Goal: Task Accomplishment & Management: Complete application form

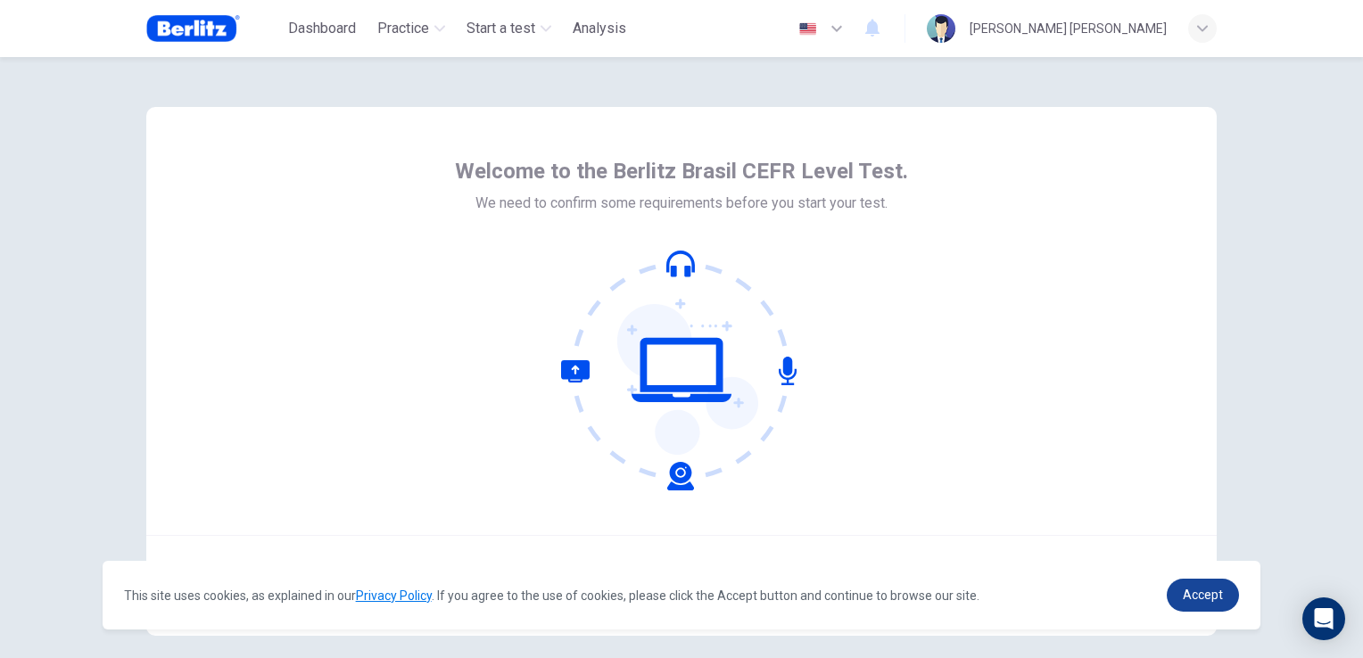
click at [1201, 592] on span "Accept" at bounding box center [1202, 595] width 40 height 14
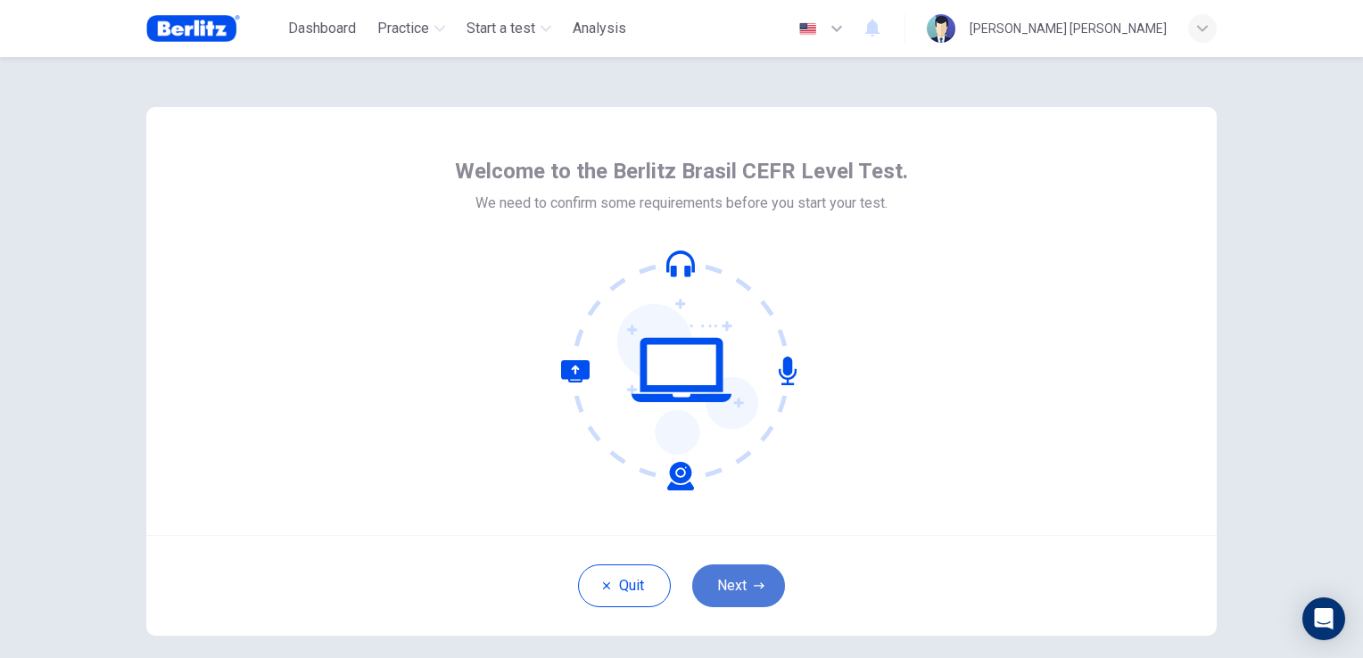
click at [737, 577] on button "Next" at bounding box center [738, 585] width 93 height 43
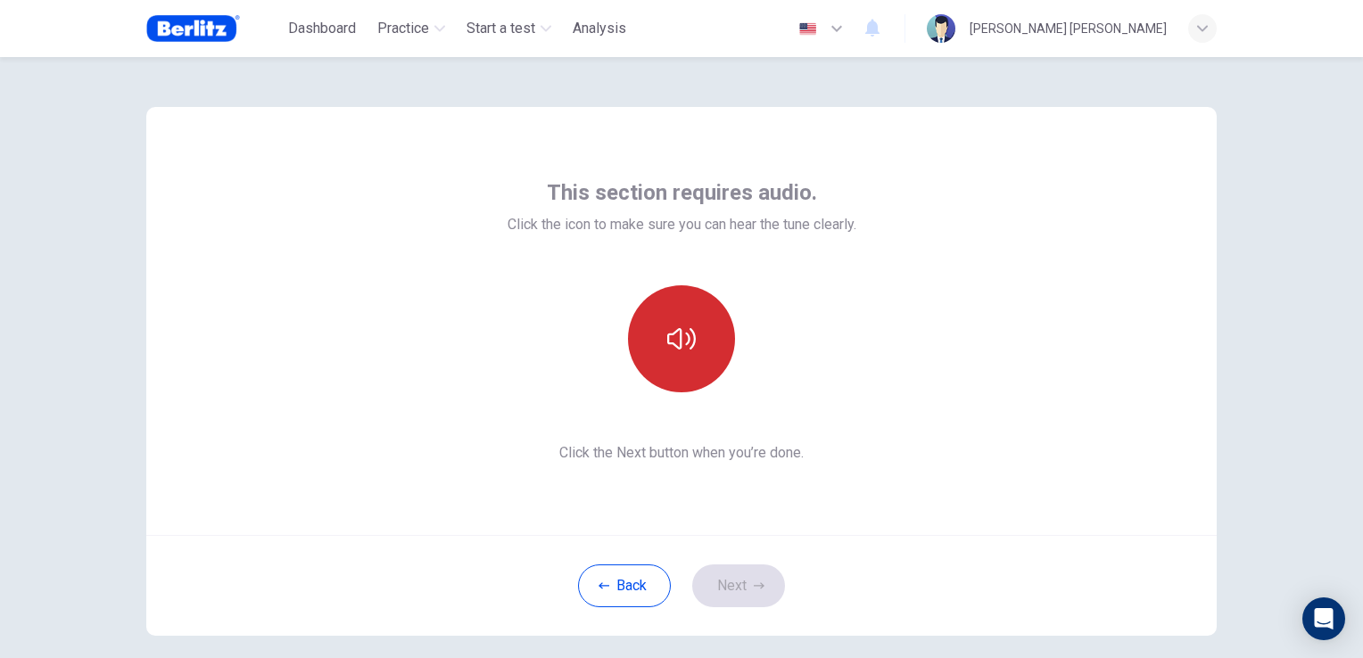
click at [684, 358] on button "button" at bounding box center [681, 338] width 107 height 107
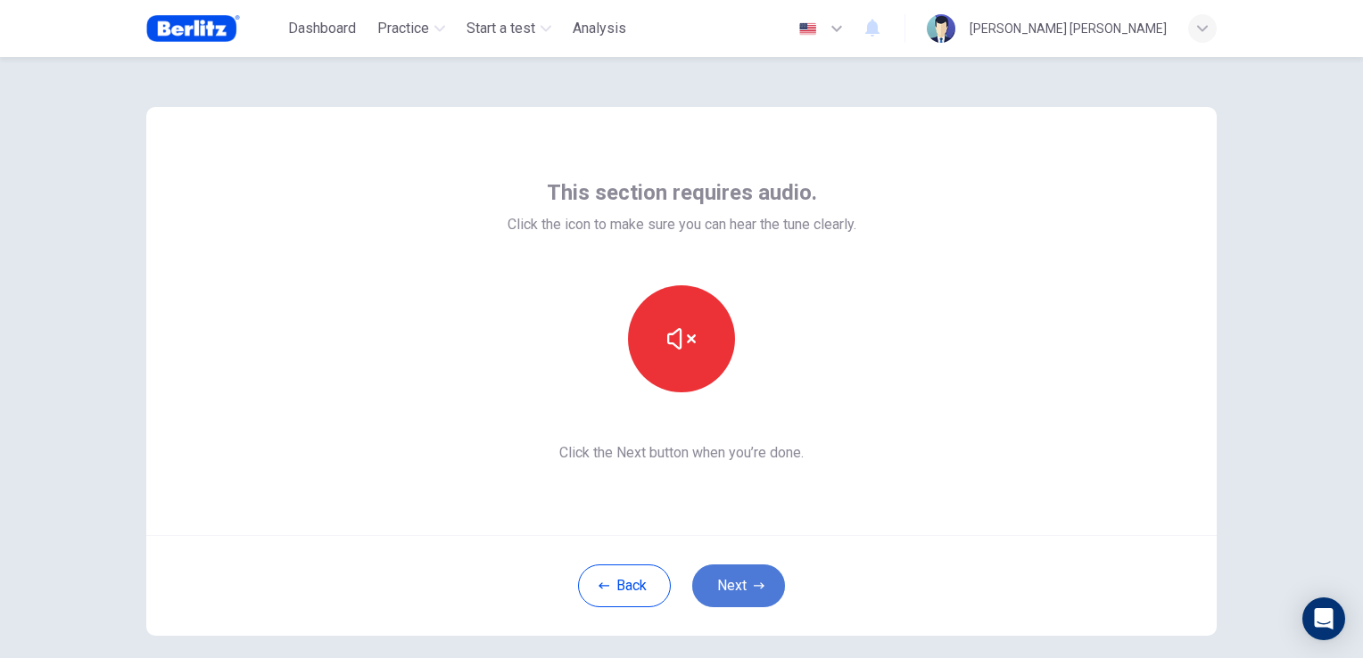
click at [740, 587] on button "Next" at bounding box center [738, 585] width 93 height 43
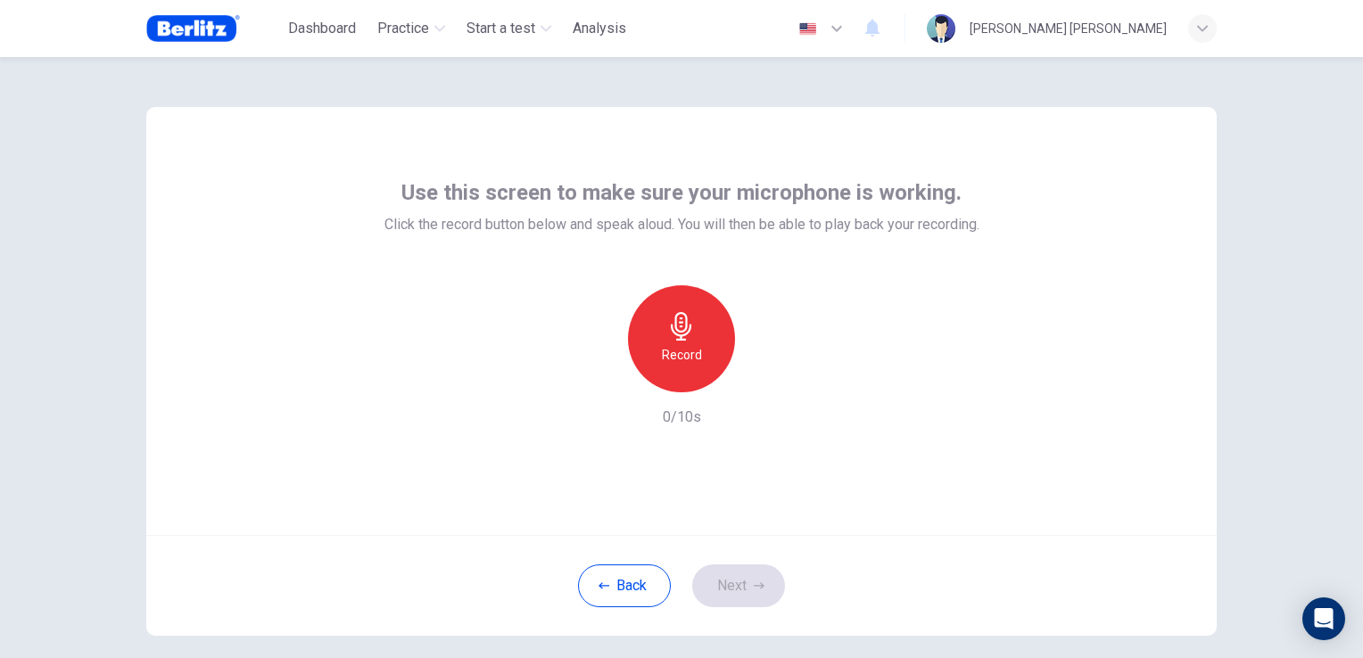
click at [659, 325] on div "Record" at bounding box center [681, 338] width 107 height 107
click at [747, 580] on button "Next" at bounding box center [738, 585] width 93 height 43
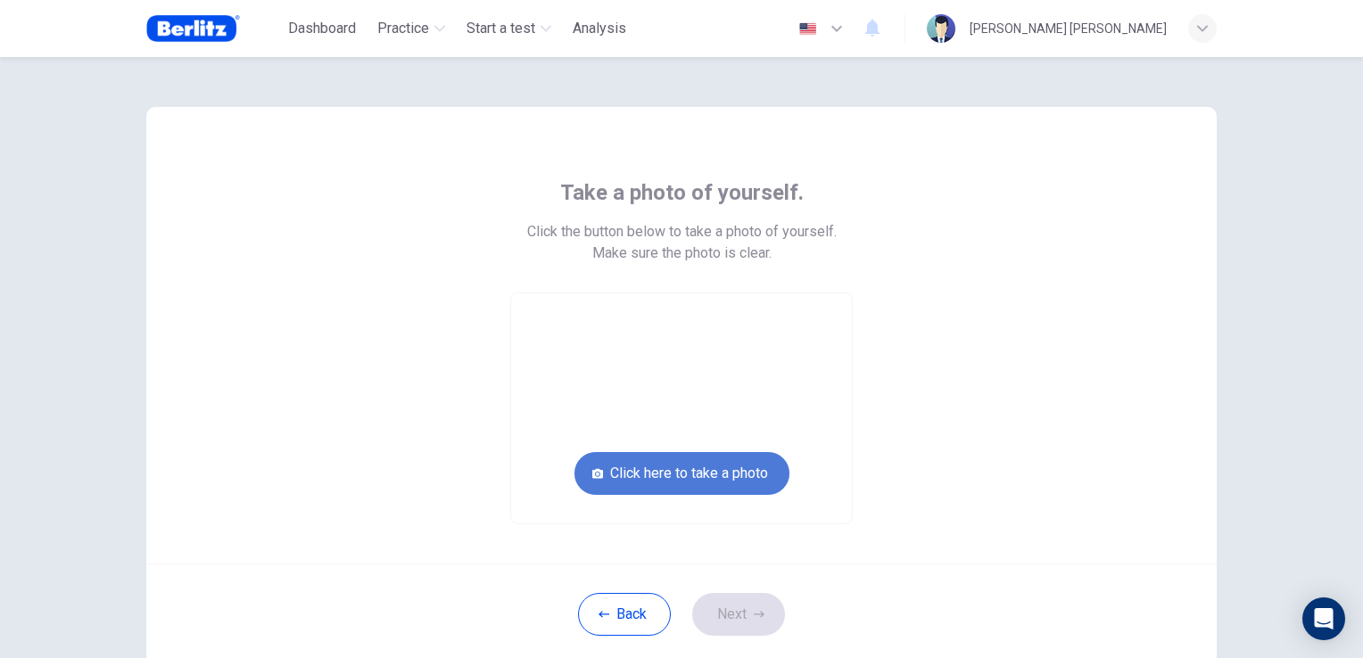
click at [732, 482] on button "Click here to take a photo" at bounding box center [681, 473] width 215 height 43
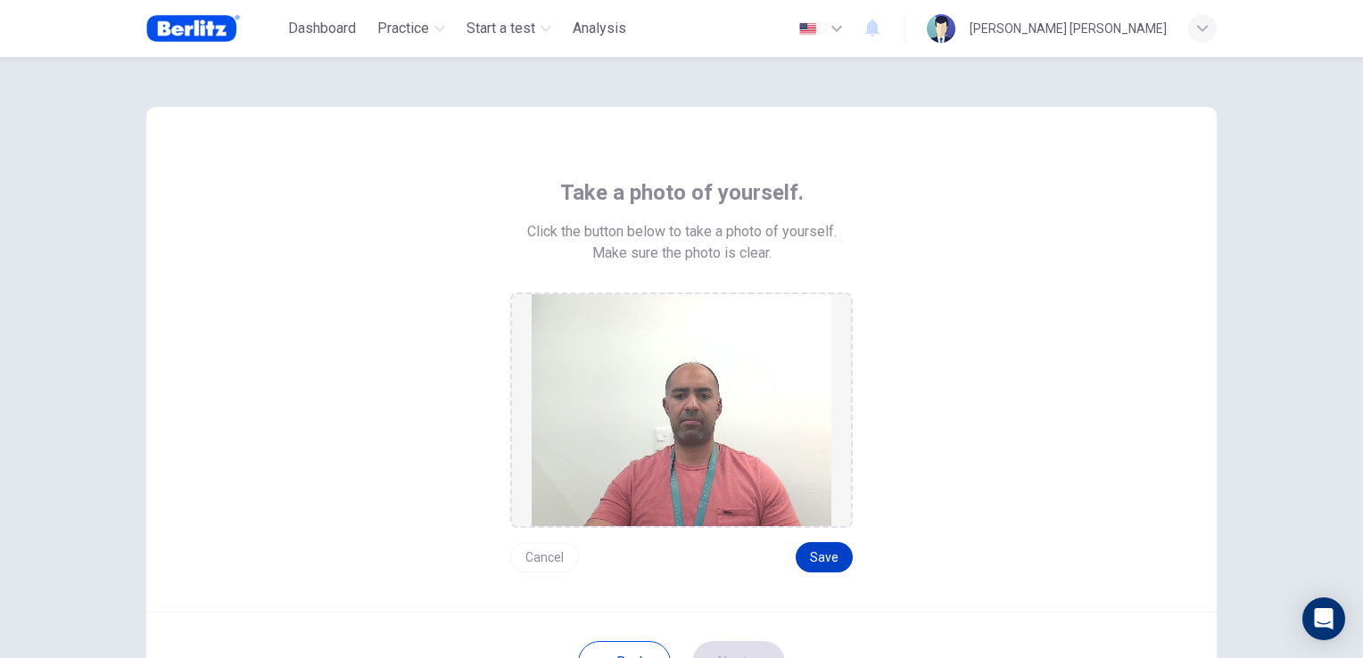
click at [810, 558] on button "Save" at bounding box center [823, 557] width 57 height 30
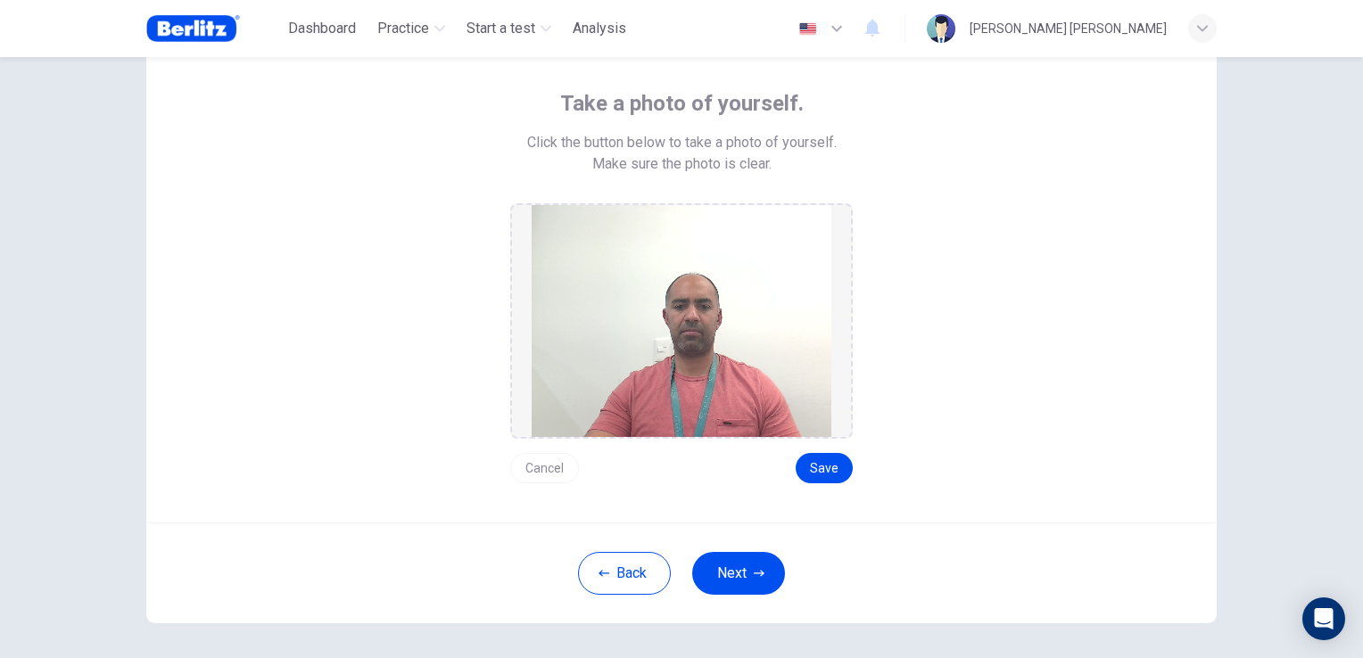
scroll to position [160, 0]
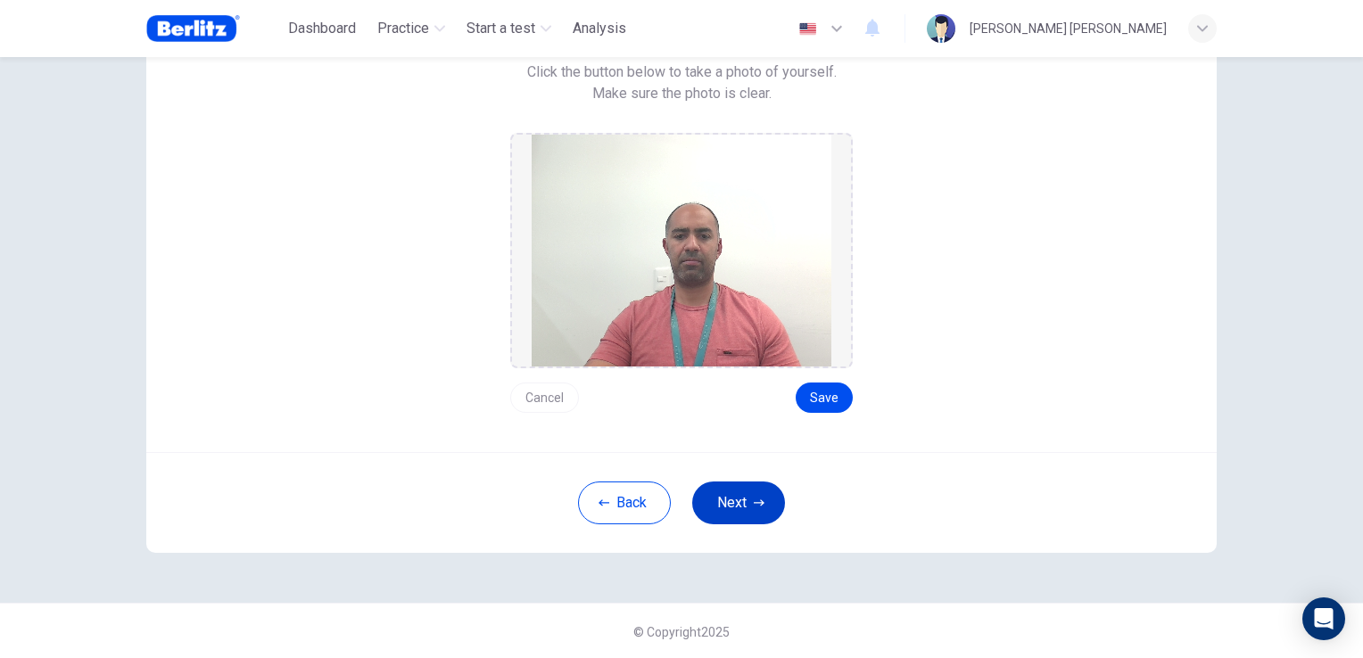
click at [742, 491] on button "Next" at bounding box center [738, 503] width 93 height 43
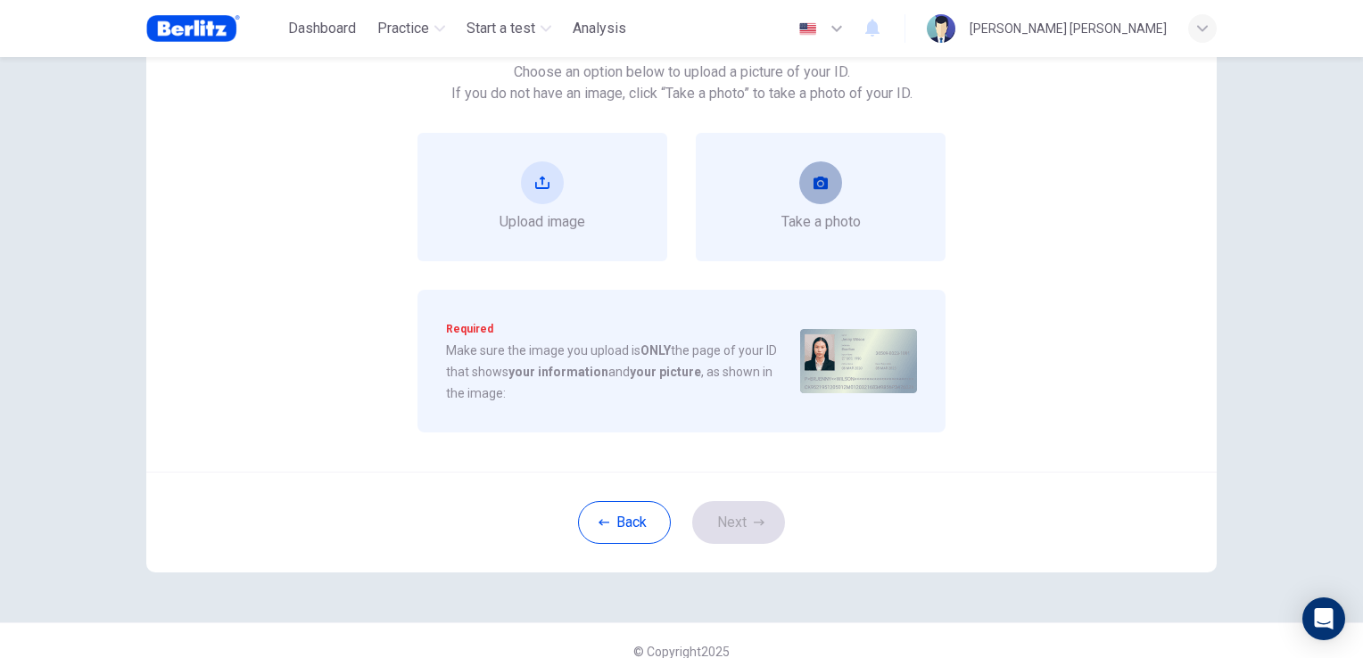
click at [817, 180] on icon "take photo" at bounding box center [820, 183] width 14 height 12
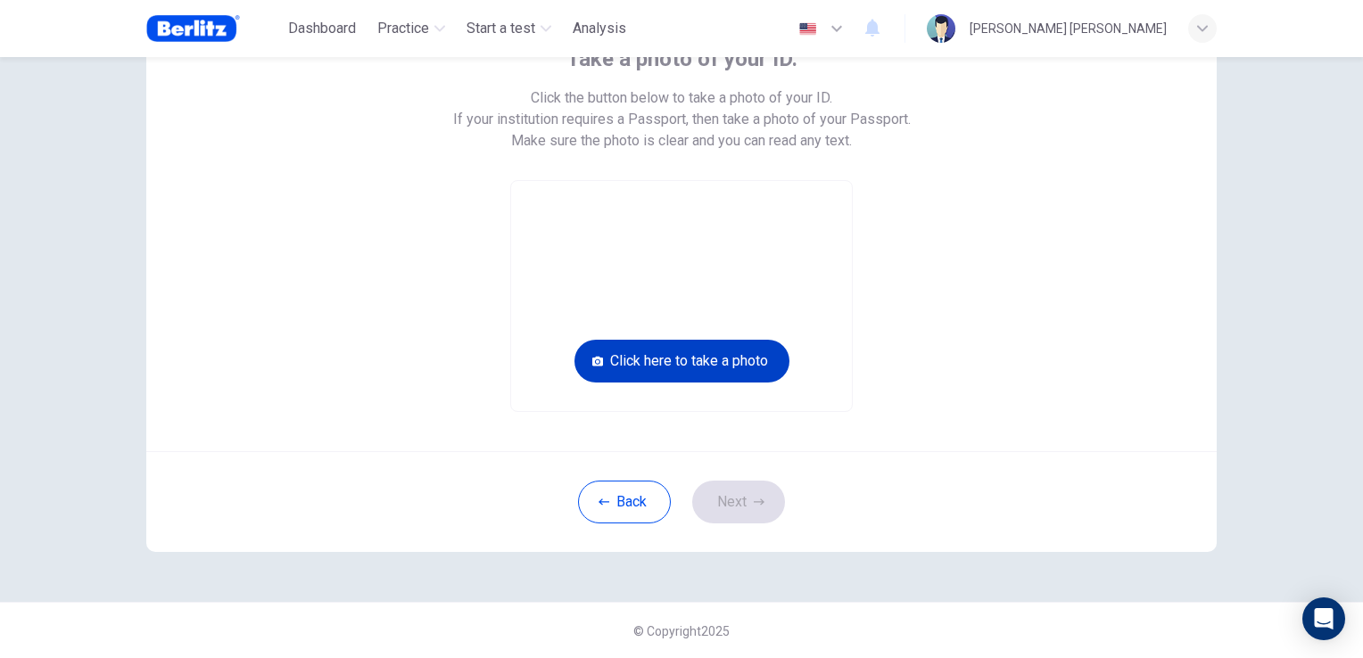
click at [733, 357] on button "Click here to take a photo" at bounding box center [681, 361] width 215 height 43
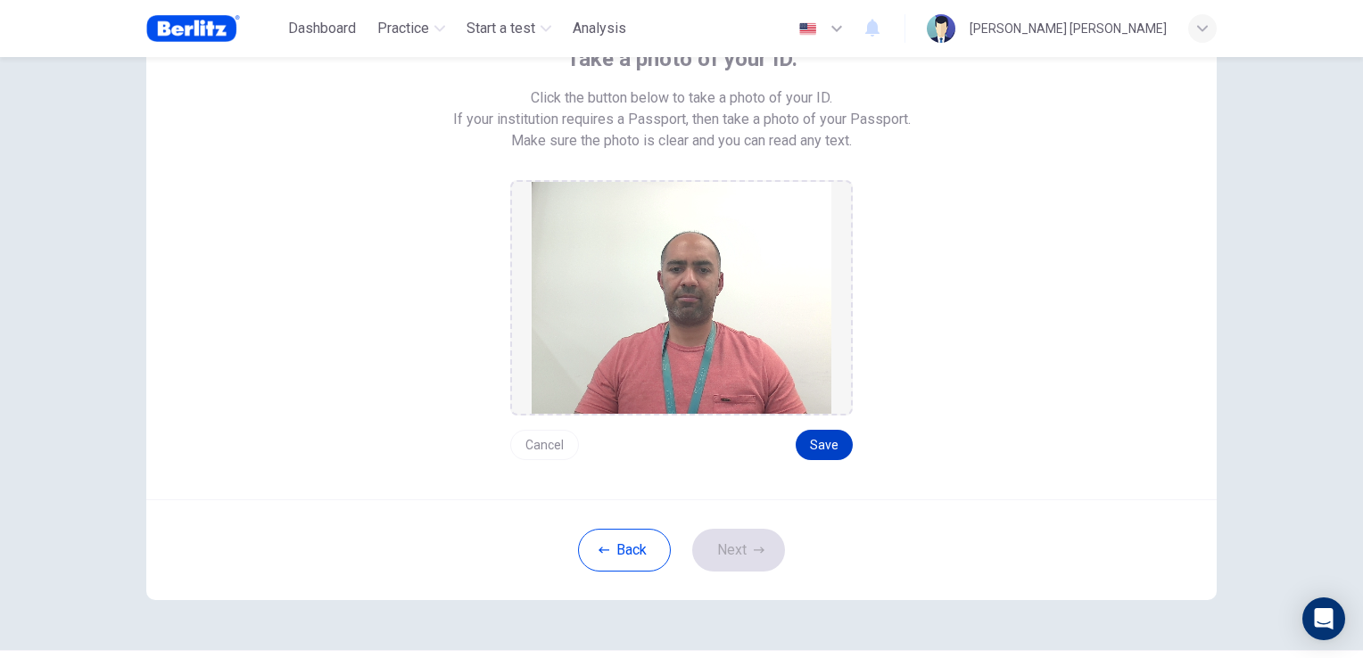
click at [820, 441] on button "Save" at bounding box center [823, 445] width 57 height 30
click at [735, 548] on button "Next" at bounding box center [738, 550] width 93 height 43
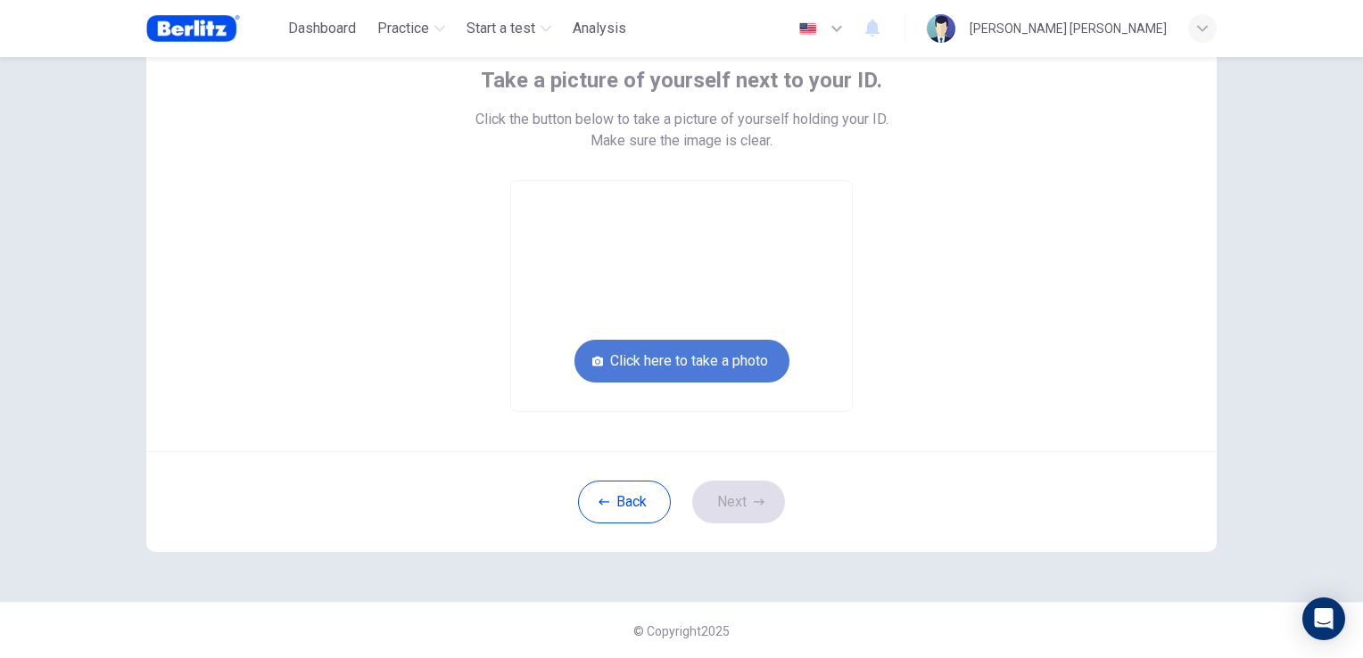
click at [696, 364] on button "Click here to take a photo" at bounding box center [681, 361] width 215 height 43
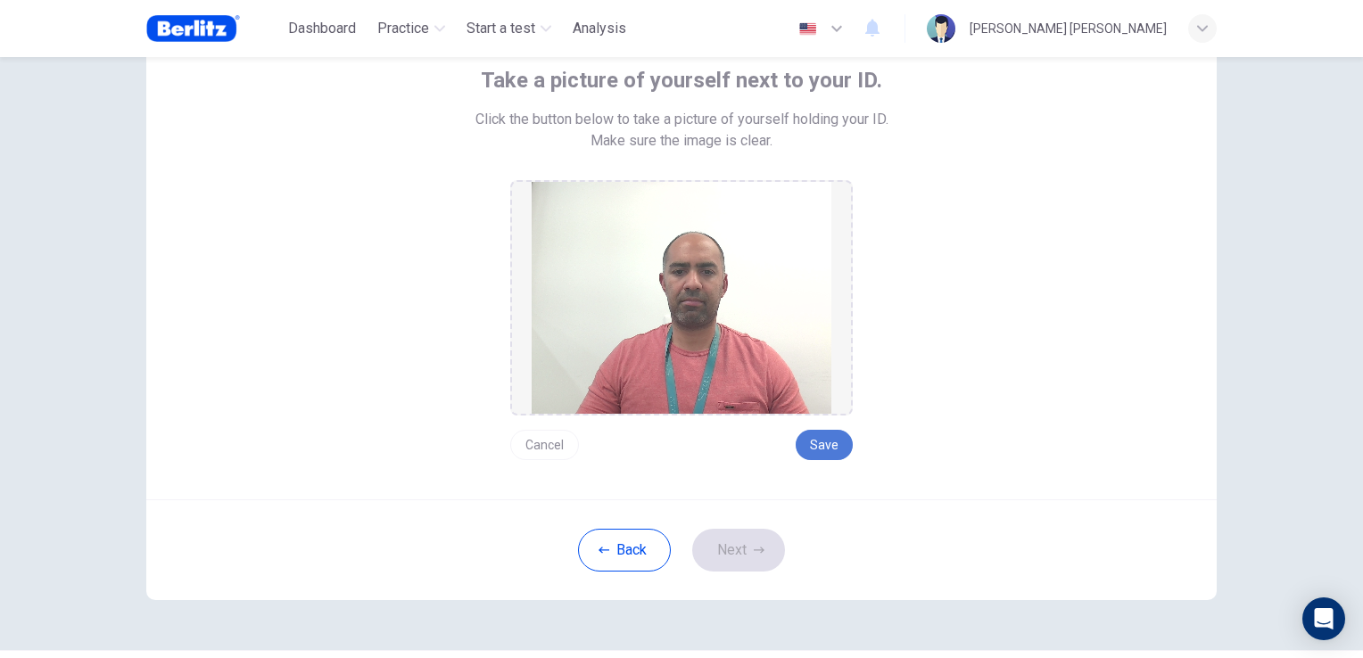
click at [814, 456] on button "Save" at bounding box center [823, 445] width 57 height 30
click at [741, 544] on button "Next" at bounding box center [738, 550] width 93 height 43
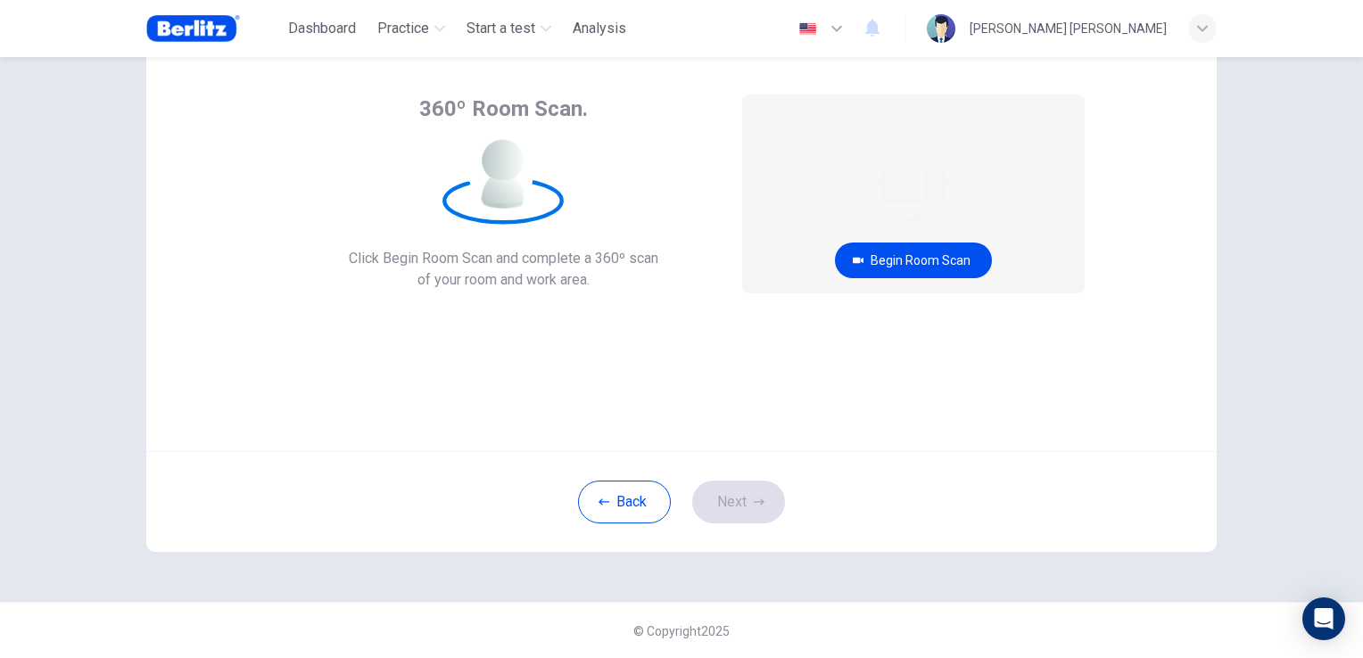
scroll to position [84, 0]
click at [930, 254] on button "Begin Room Scan" at bounding box center [913, 261] width 157 height 36
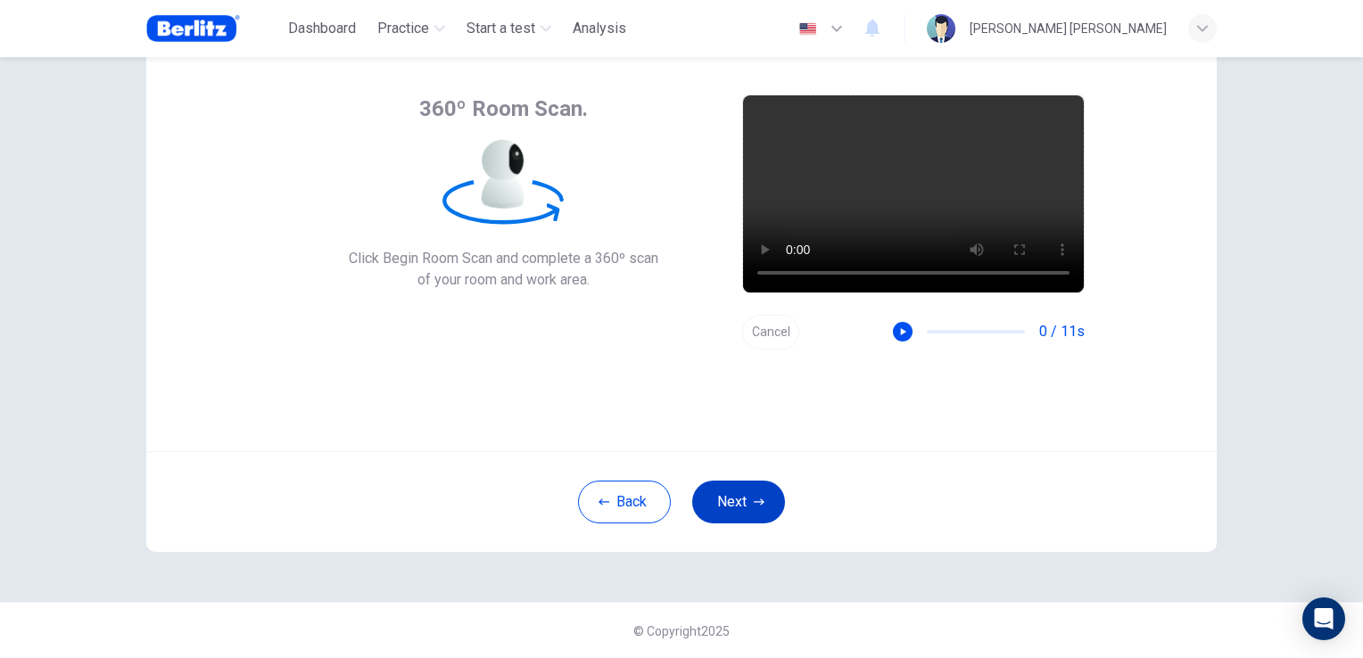
click at [739, 502] on button "Next" at bounding box center [738, 502] width 93 height 43
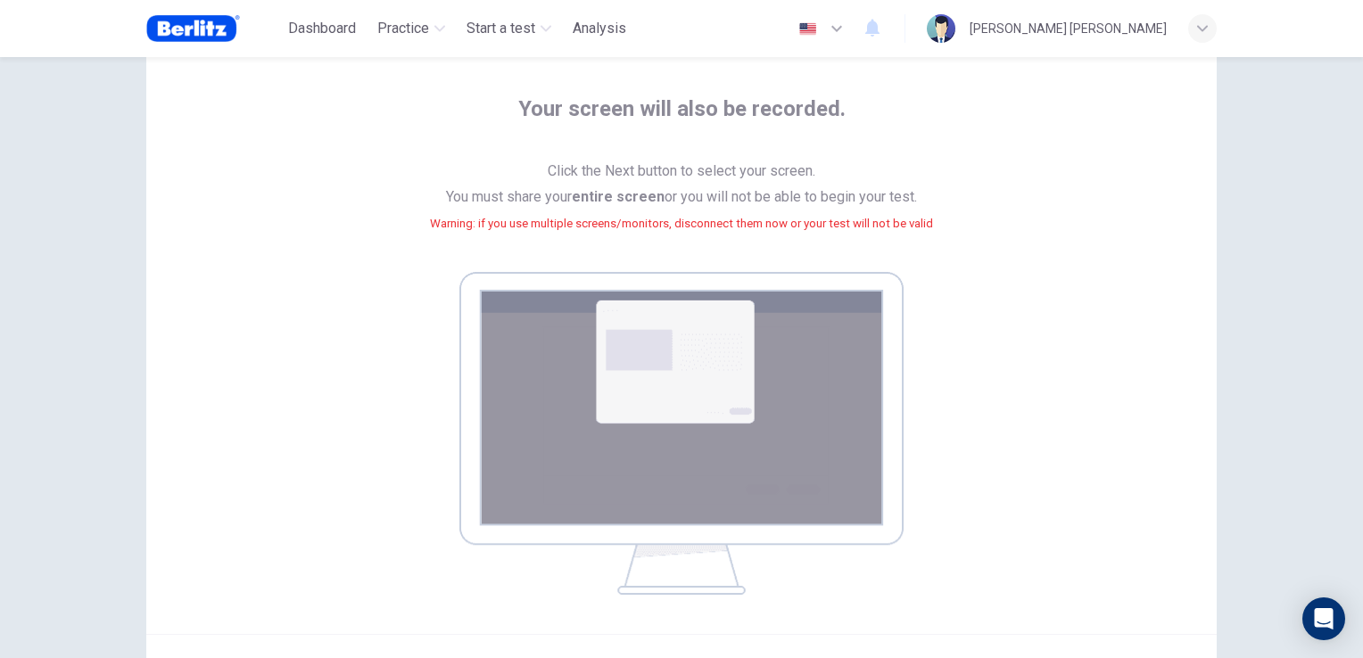
scroll to position [262, 0]
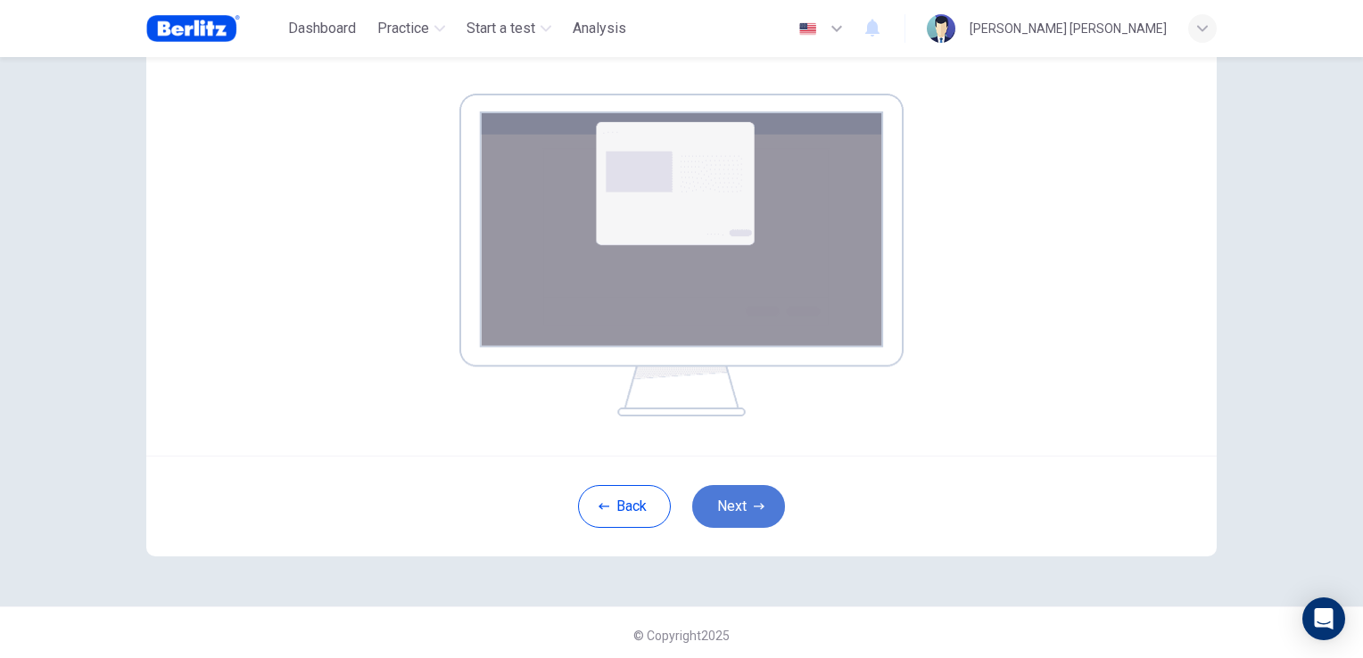
click at [737, 507] on button "Next" at bounding box center [738, 506] width 93 height 43
click at [751, 495] on button "Next" at bounding box center [738, 506] width 93 height 43
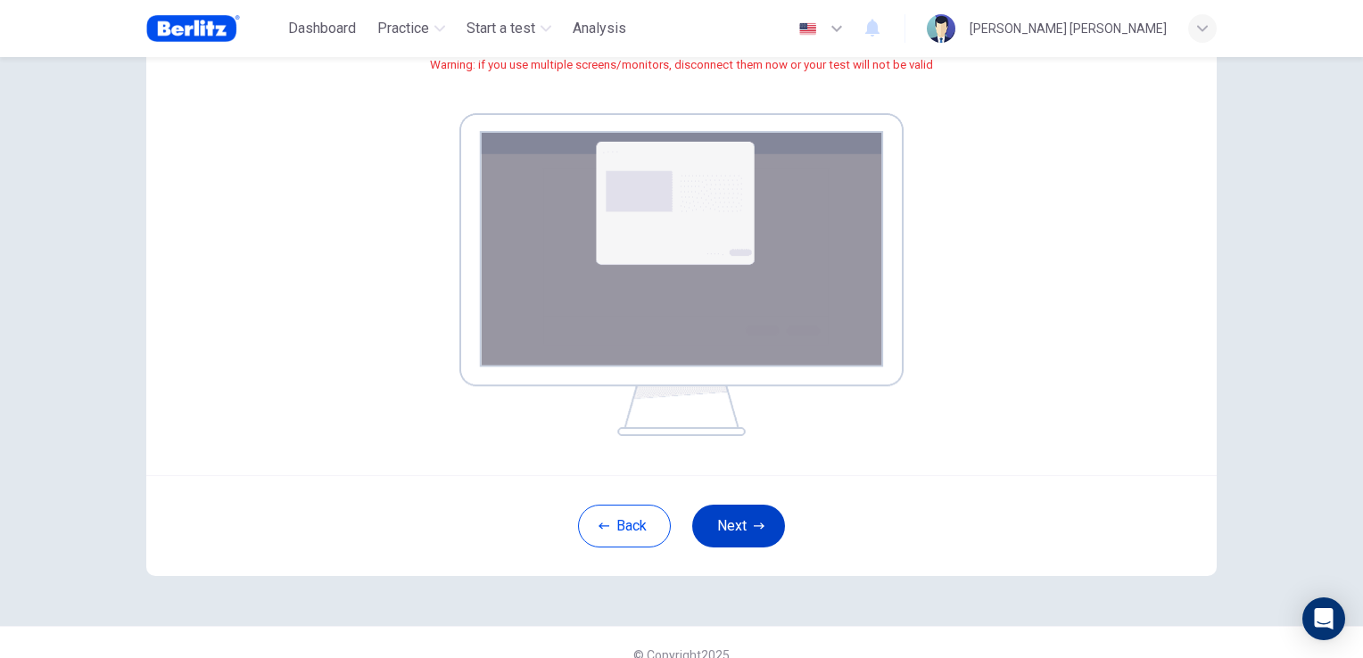
scroll to position [268, 0]
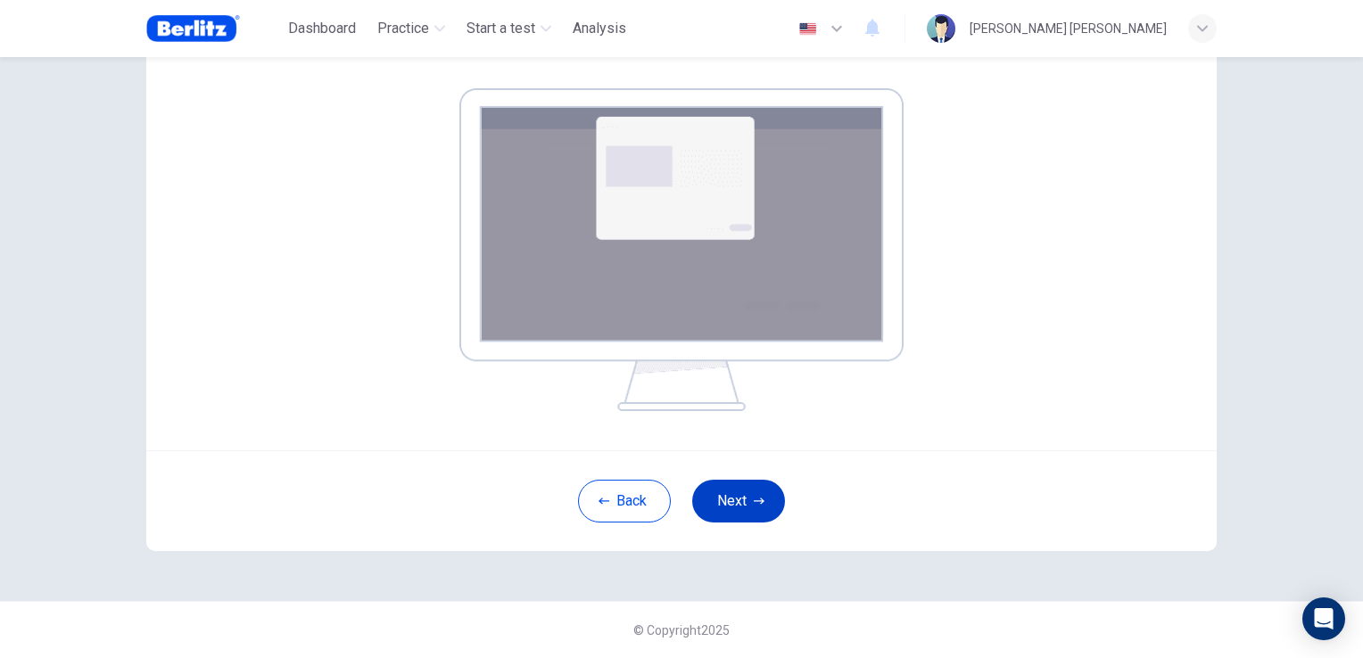
click at [736, 498] on button "Next" at bounding box center [738, 501] width 93 height 43
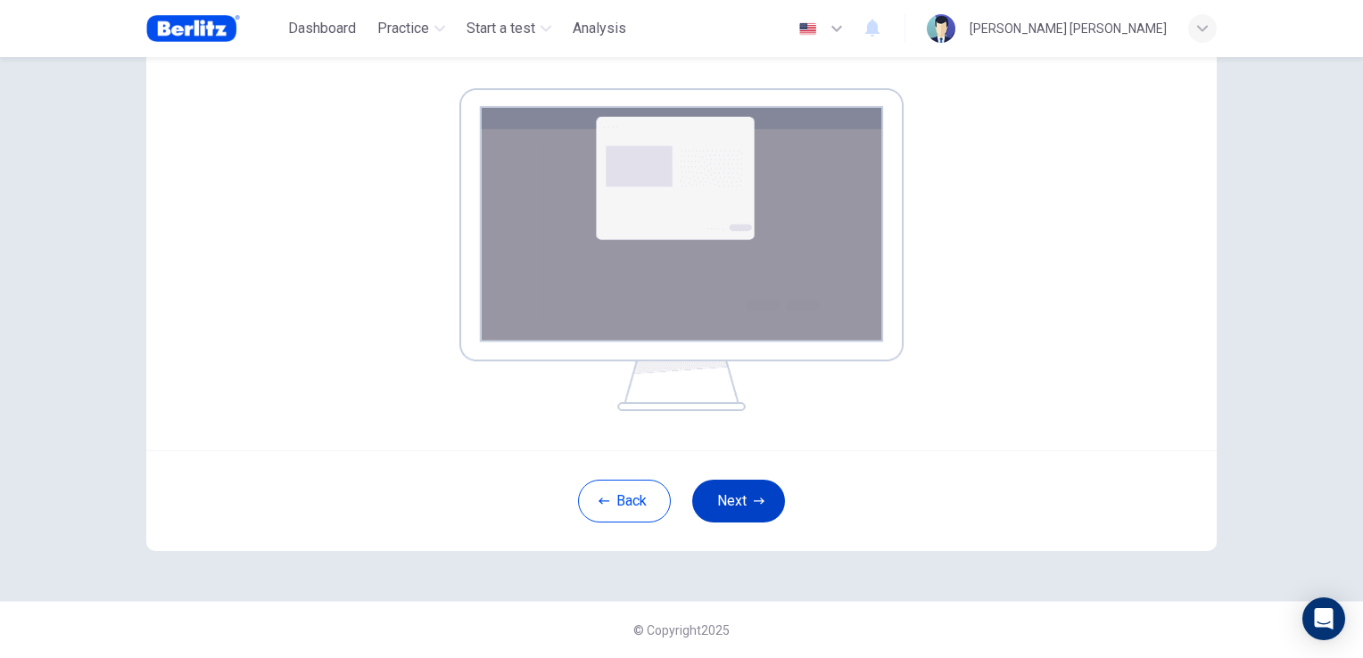
click at [738, 505] on button "Next" at bounding box center [738, 501] width 93 height 43
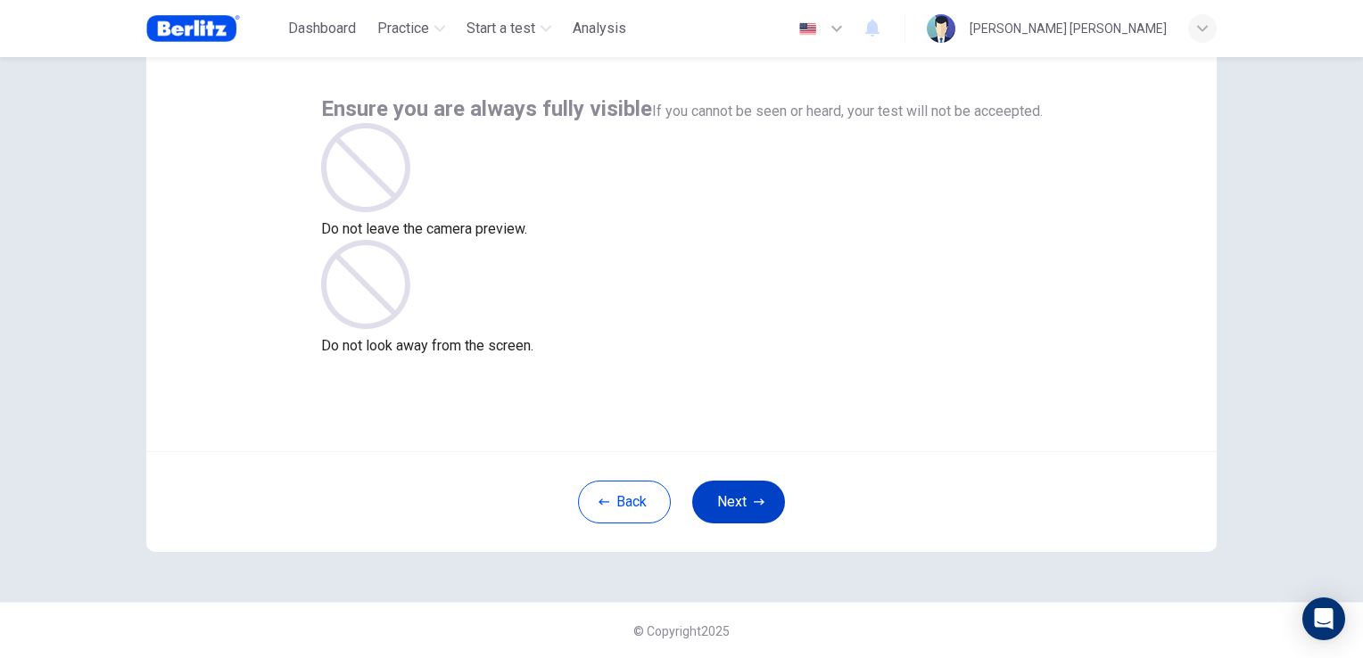
click at [754, 498] on icon "button" at bounding box center [759, 502] width 11 height 11
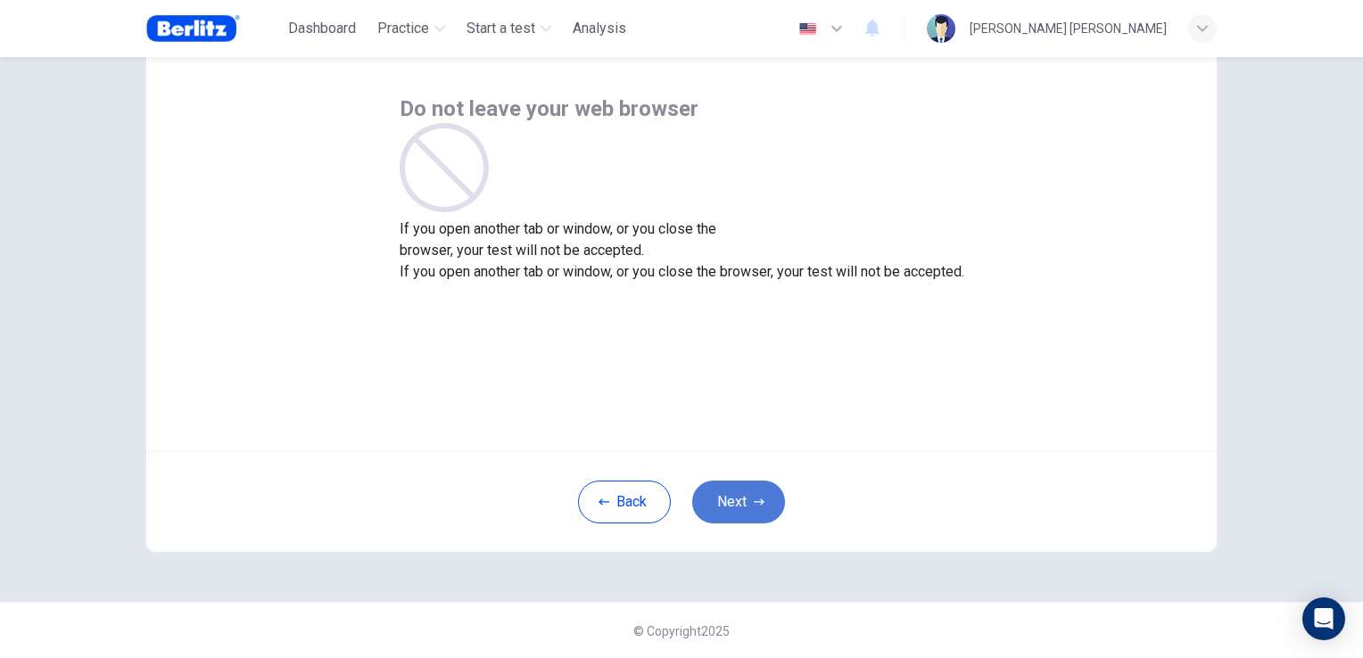
click at [754, 498] on icon "button" at bounding box center [759, 502] width 11 height 11
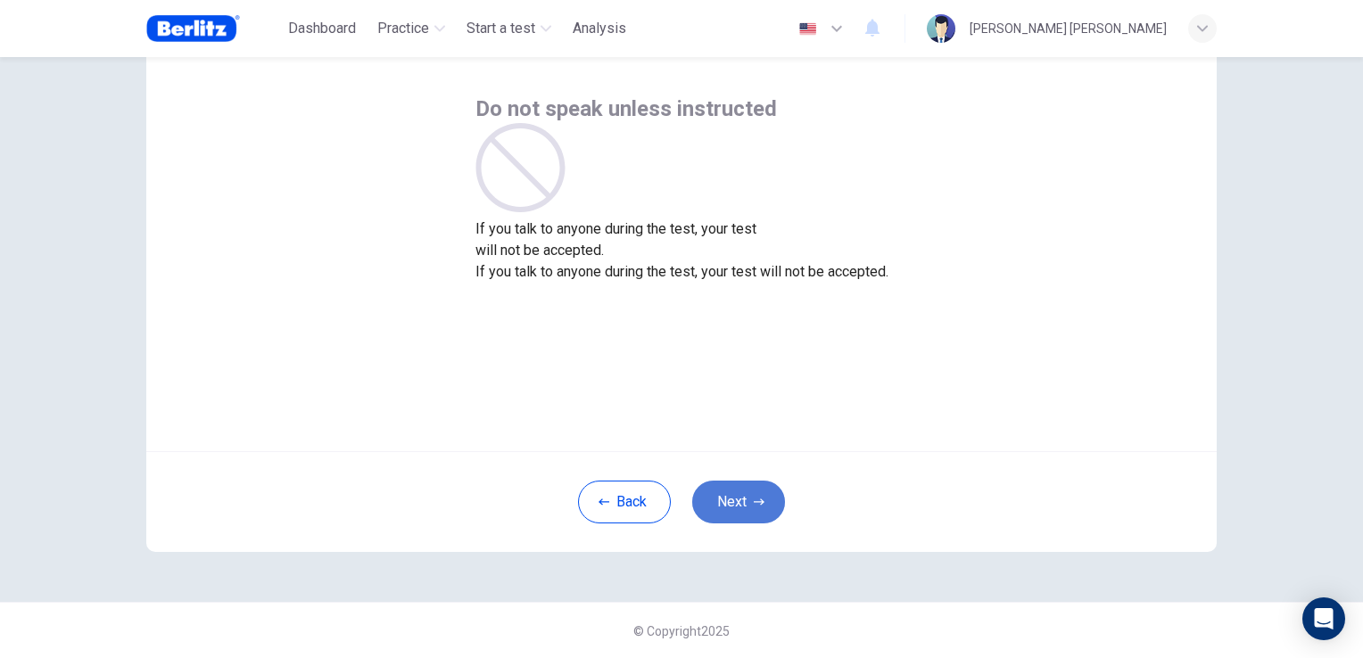
click at [754, 498] on icon "button" at bounding box center [759, 502] width 11 height 11
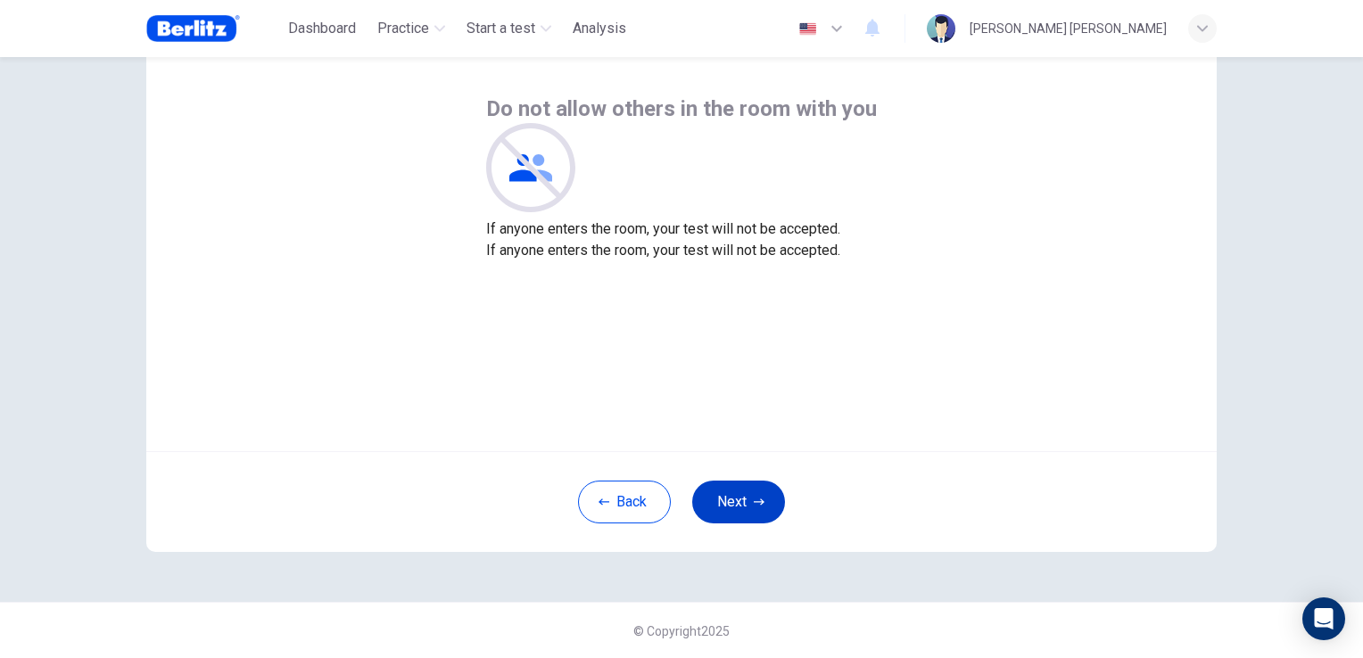
click at [754, 498] on icon "button" at bounding box center [759, 502] width 11 height 11
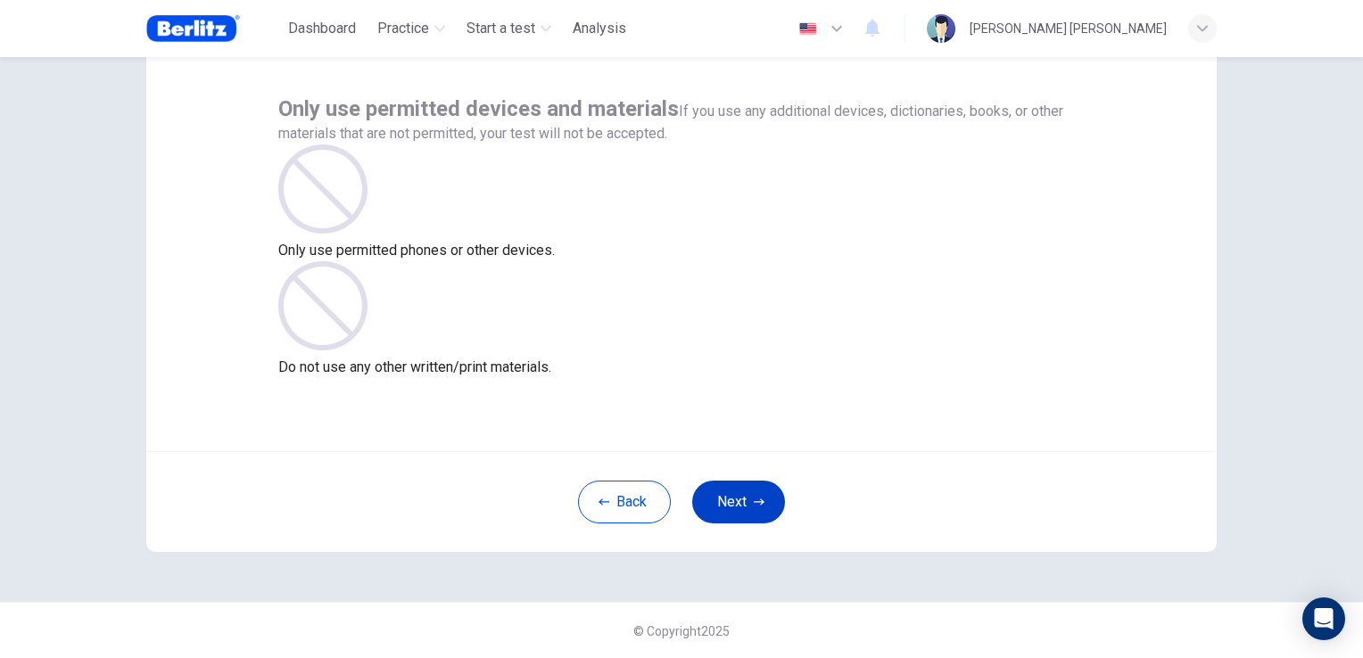
click at [754, 498] on icon "button" at bounding box center [759, 502] width 11 height 11
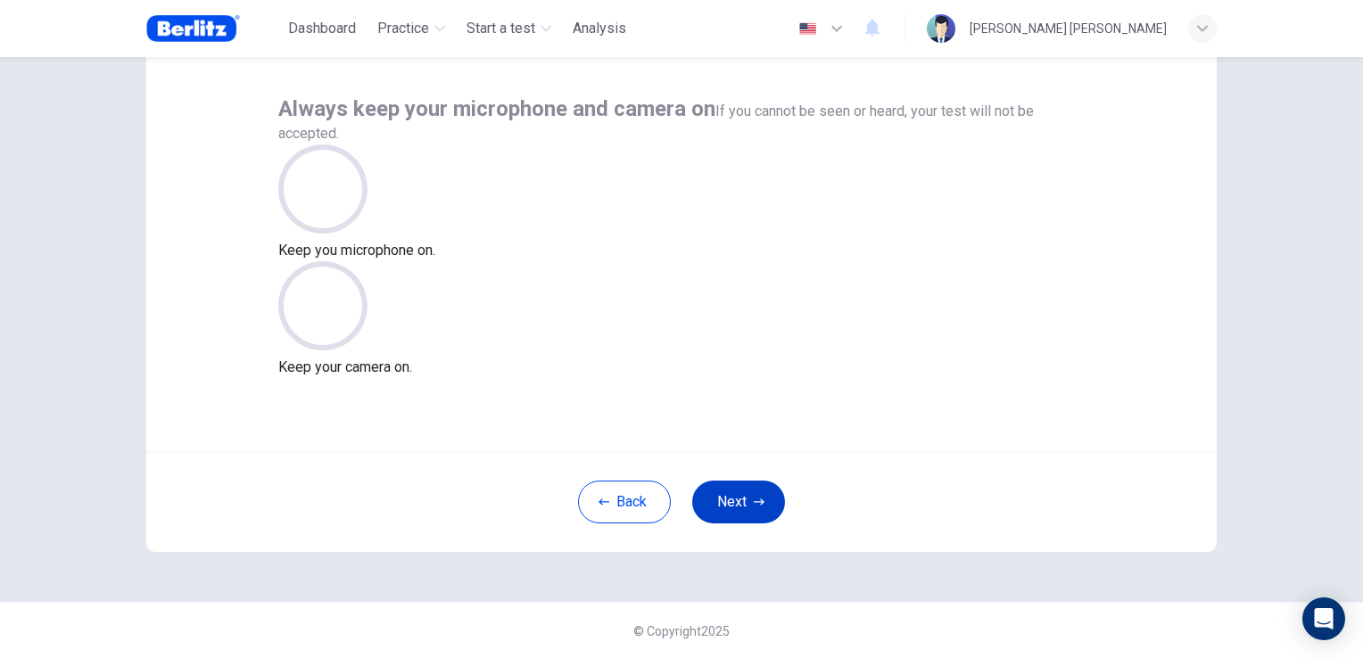
click at [754, 498] on icon "button" at bounding box center [759, 502] width 11 height 11
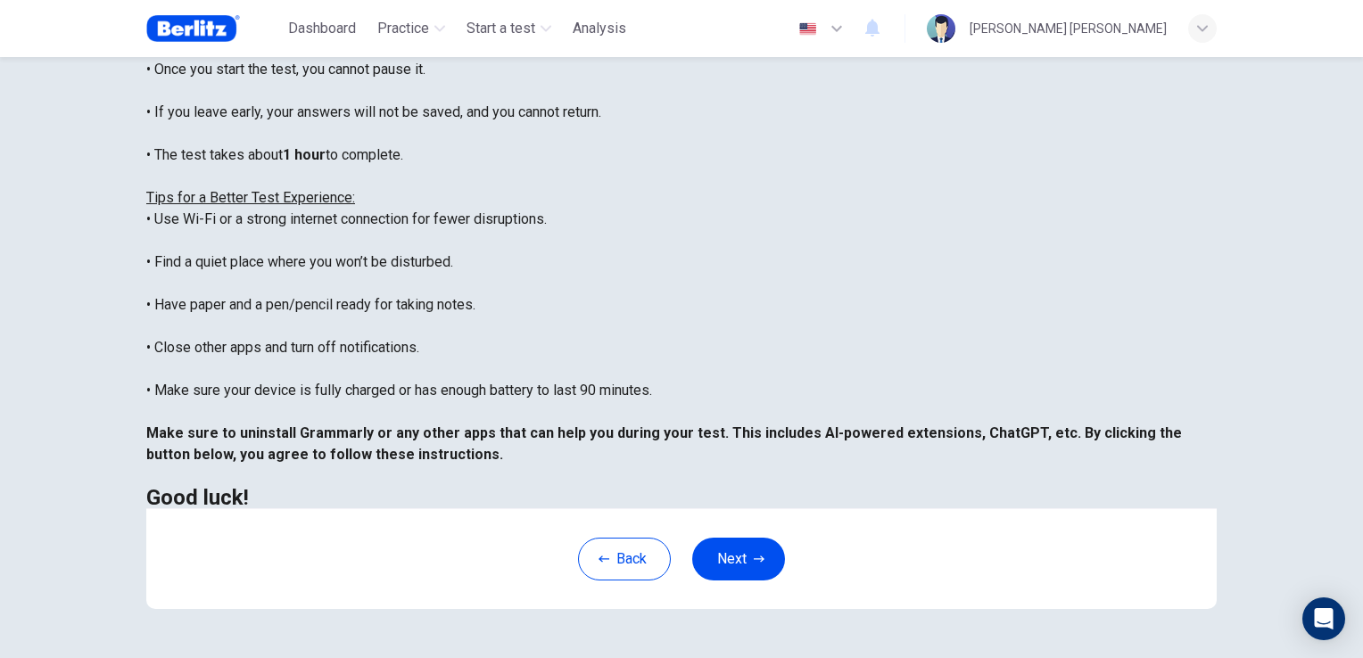
scroll to position [333, 0]
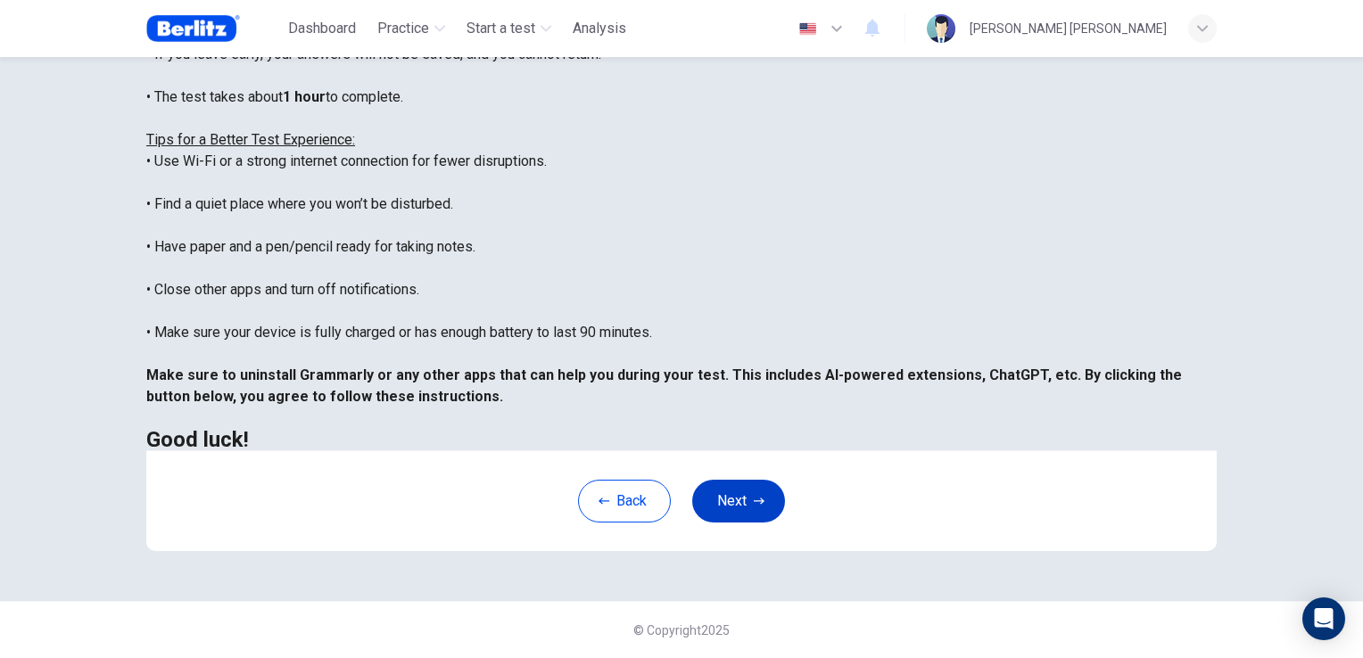
click at [734, 494] on button "Next" at bounding box center [738, 501] width 93 height 43
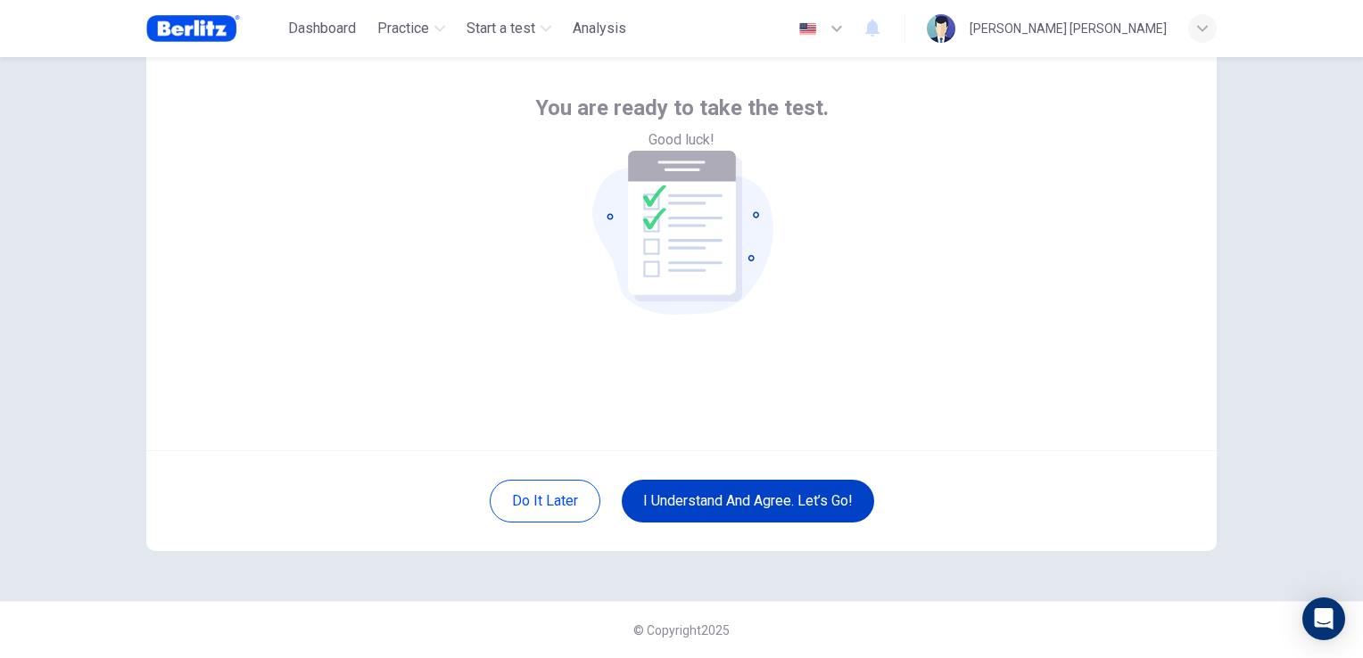
scroll to position [84, 0]
click at [760, 498] on button "I understand and agree. Let’s go!" at bounding box center [748, 502] width 252 height 43
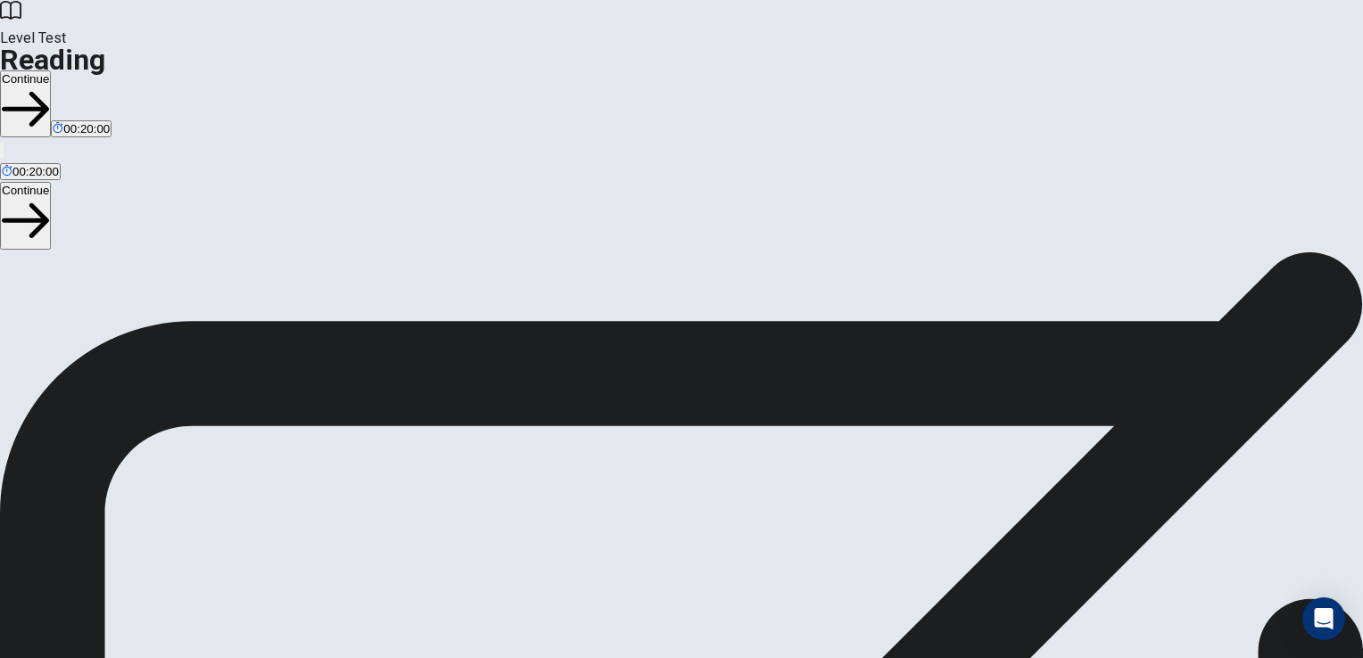
scroll to position [104, 0]
click at [51, 70] on button "Continue" at bounding box center [25, 103] width 51 height 67
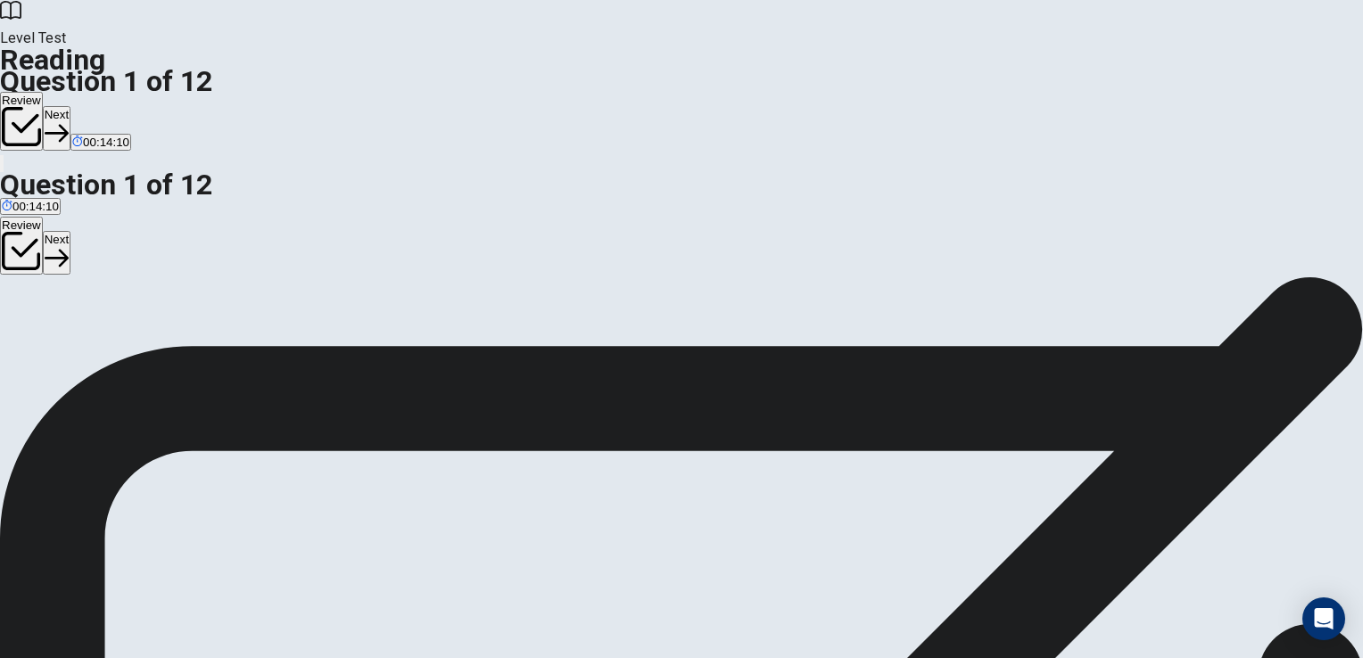
scroll to position [610, 0]
click at [70, 106] on button "Next" at bounding box center [57, 128] width 28 height 44
click at [100, 106] on button "Next" at bounding box center [86, 128] width 28 height 44
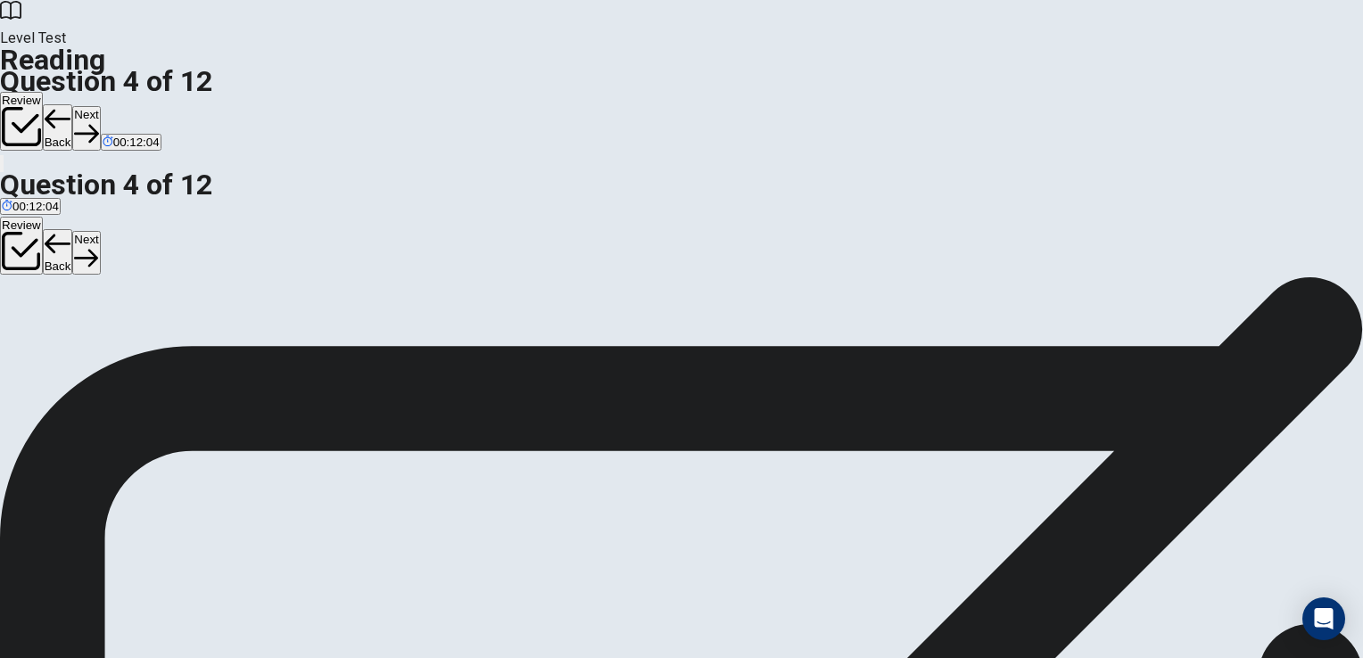
click at [73, 104] on button "Back" at bounding box center [58, 127] width 30 height 46
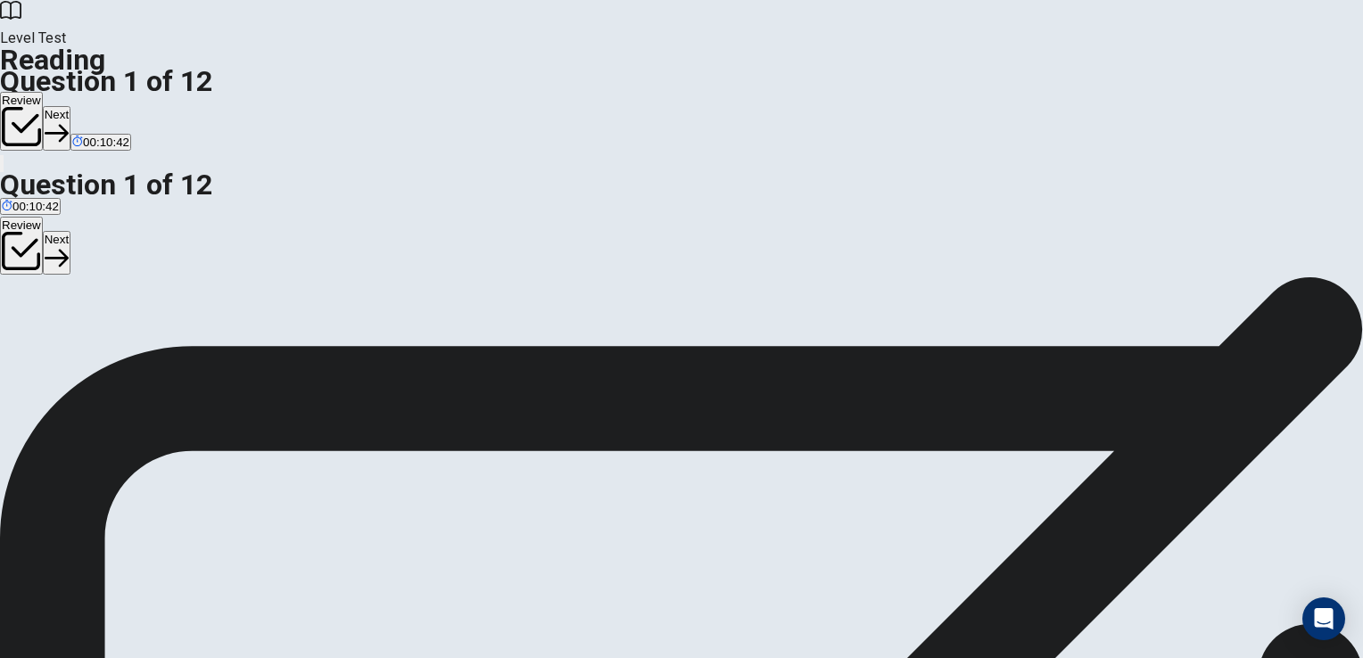
click at [70, 106] on button "Next" at bounding box center [57, 128] width 28 height 44
click at [73, 104] on button "Back" at bounding box center [58, 127] width 30 height 46
click at [70, 106] on button "Next" at bounding box center [57, 128] width 28 height 44
click at [100, 106] on button "Next" at bounding box center [86, 128] width 28 height 44
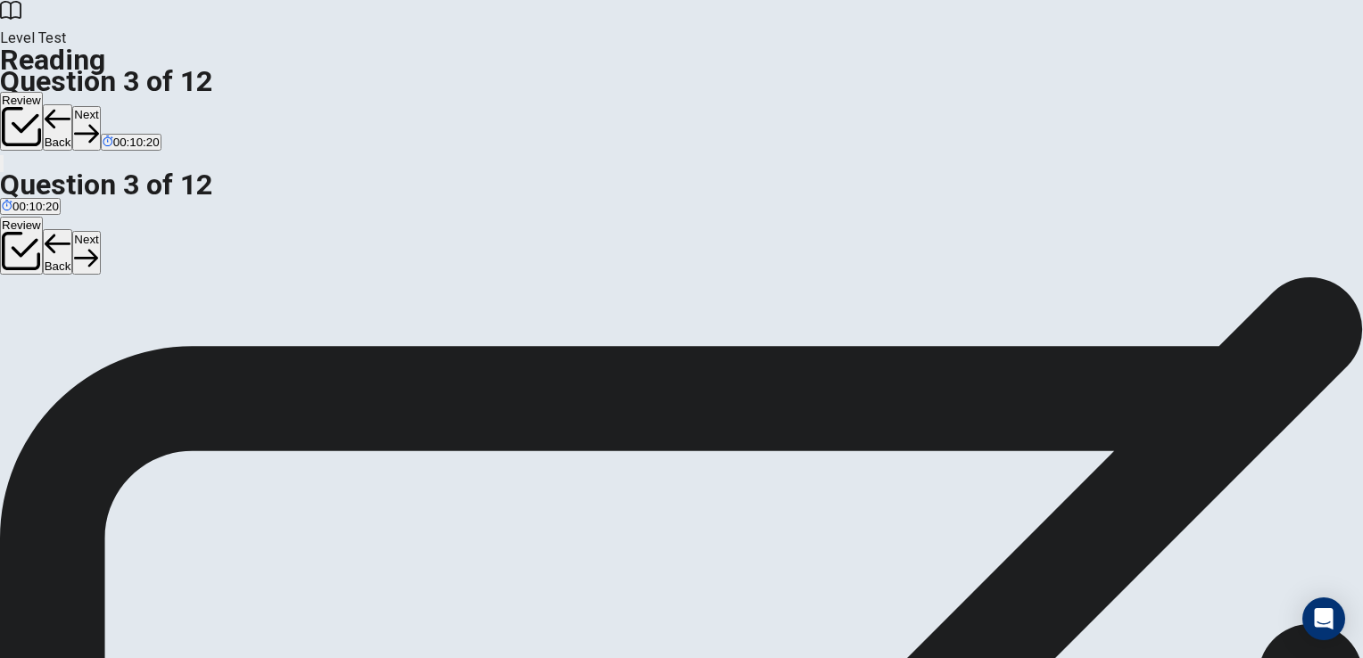
click at [73, 104] on button "Back" at bounding box center [58, 127] width 30 height 46
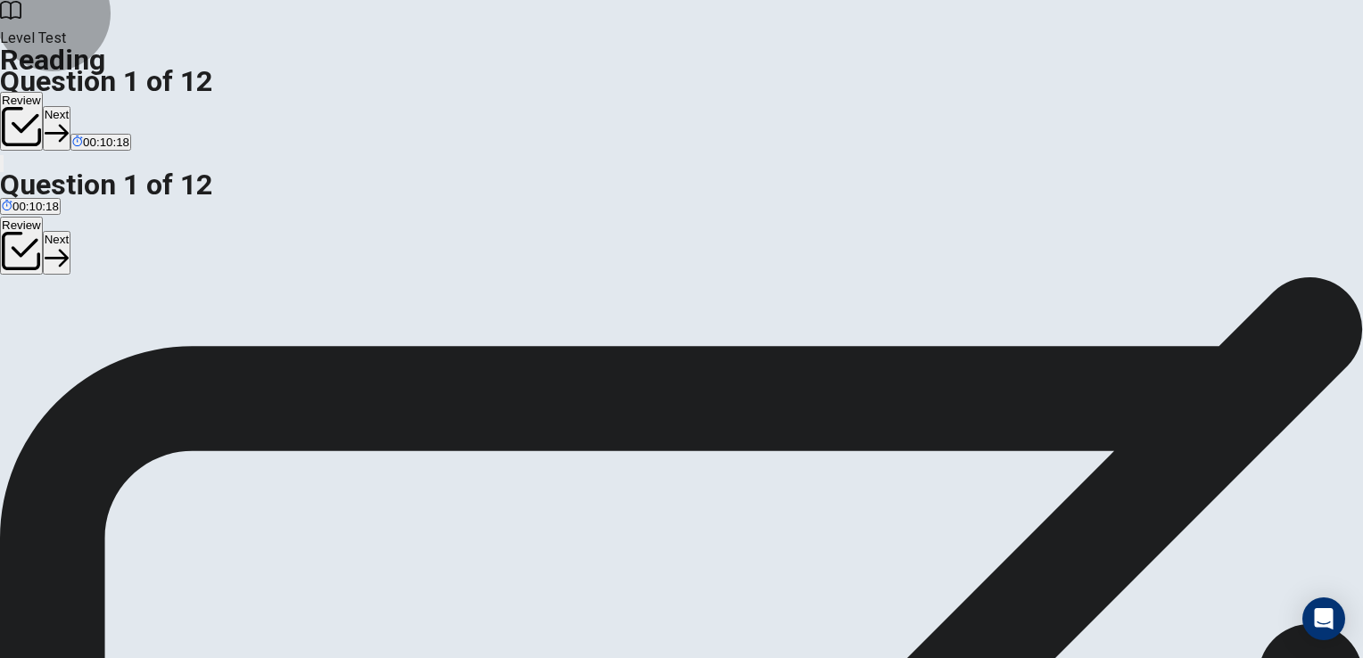
click at [69, 121] on icon "button" at bounding box center [57, 133] width 24 height 24
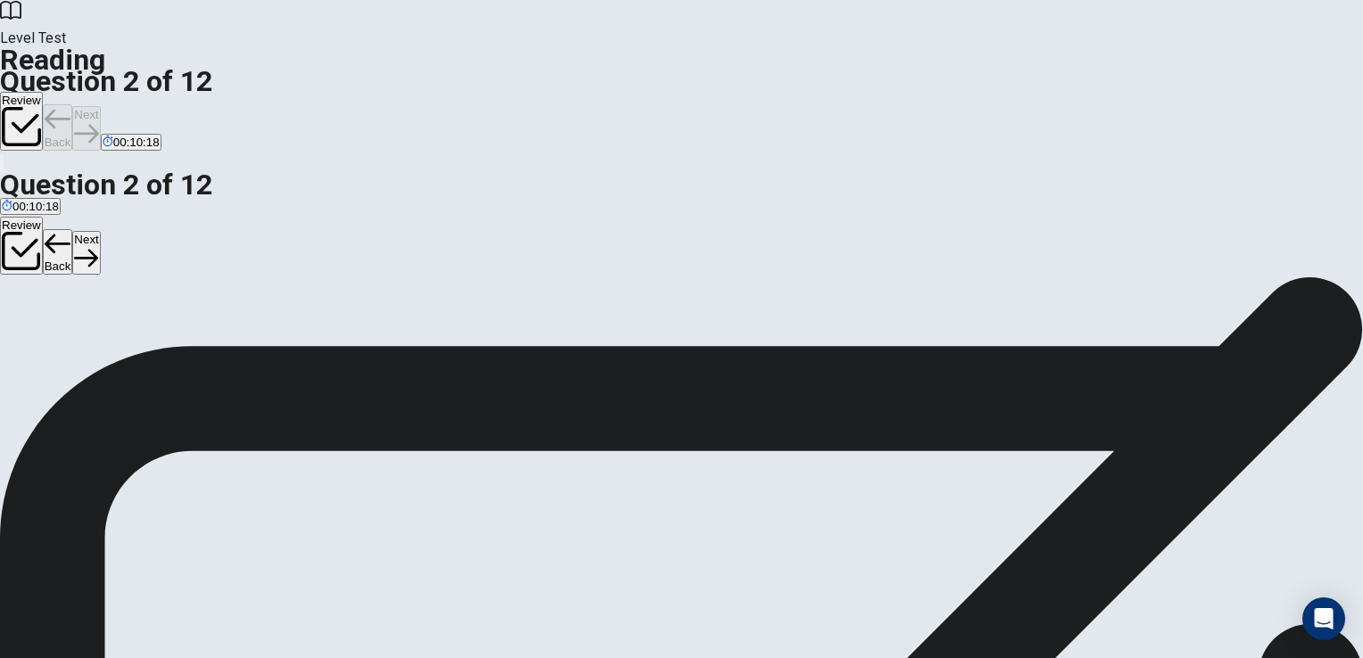
click at [998, 92] on div "Review Back Next 00:10:18" at bounding box center [681, 122] width 1363 height 61
click at [98, 121] on icon "button" at bounding box center [86, 133] width 24 height 24
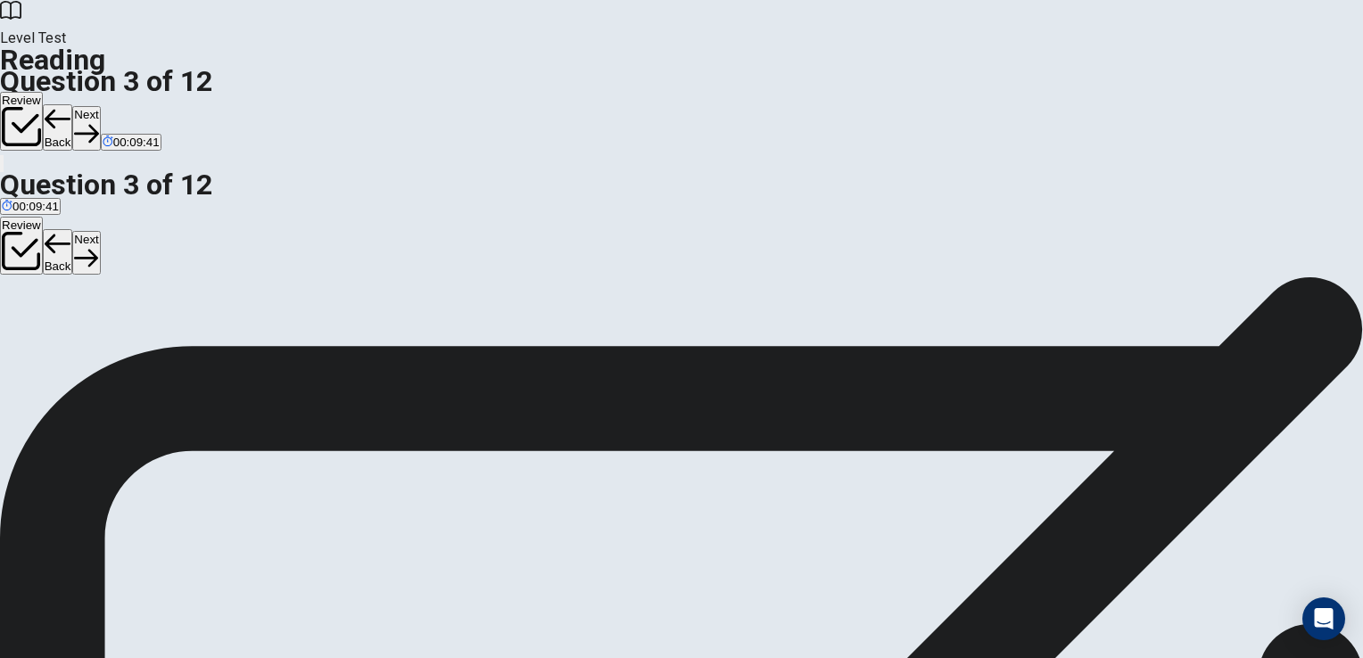
click at [100, 106] on button "Next" at bounding box center [86, 128] width 28 height 44
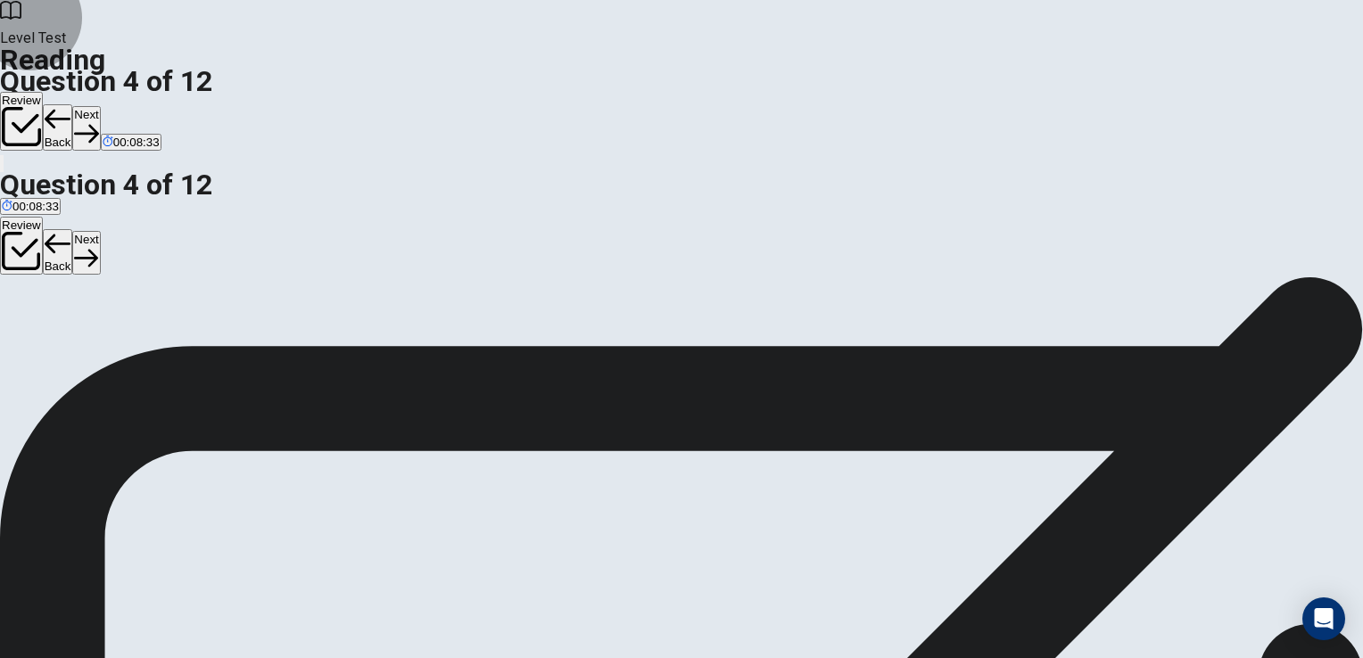
click at [100, 106] on button "Next" at bounding box center [86, 128] width 28 height 44
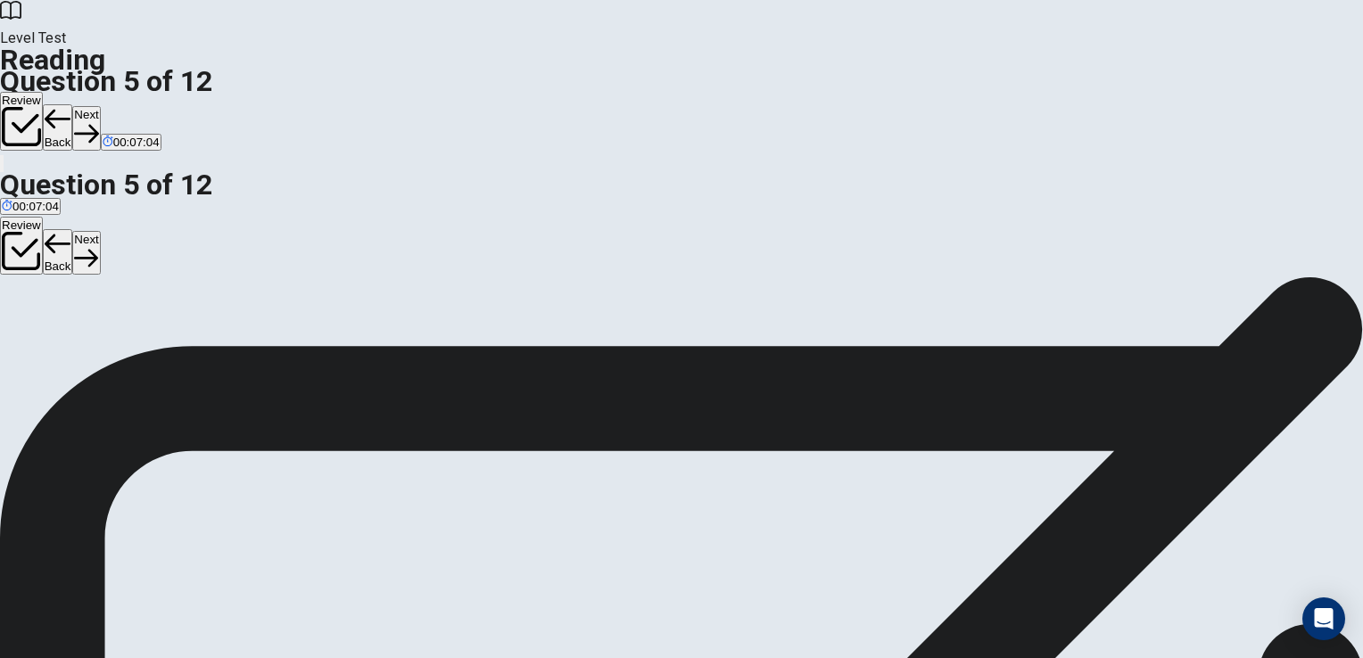
scroll to position [75, 0]
click at [100, 106] on button "Next" at bounding box center [86, 128] width 28 height 44
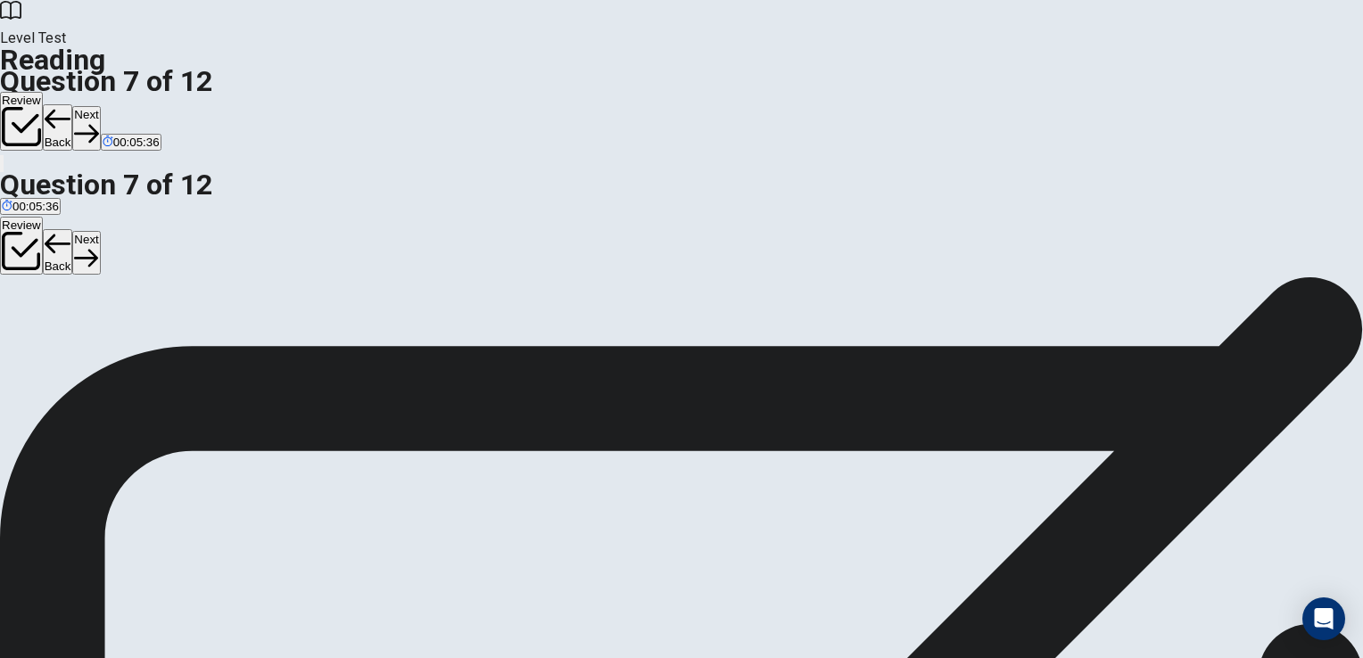
click at [100, 106] on button "Next" at bounding box center [86, 128] width 28 height 44
click at [73, 104] on button "Back" at bounding box center [58, 127] width 30 height 46
click at [100, 106] on button "Next" at bounding box center [86, 128] width 28 height 44
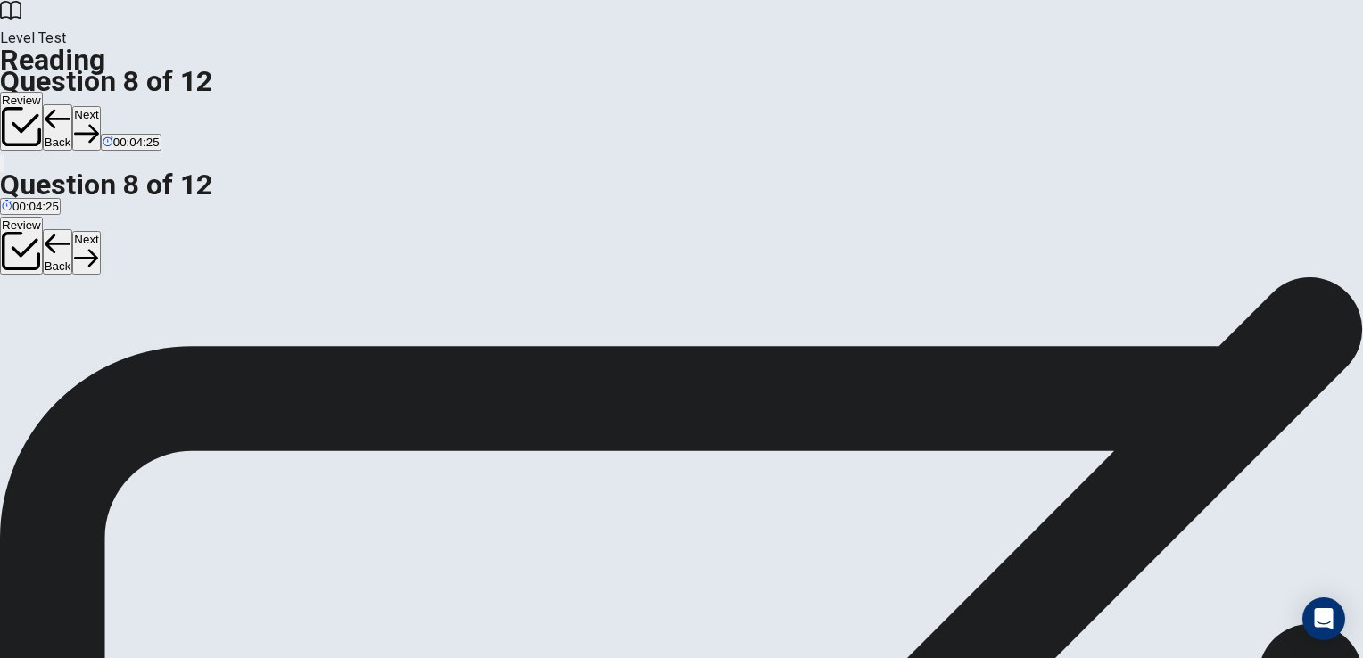
click at [100, 106] on button "Next" at bounding box center [86, 128] width 28 height 44
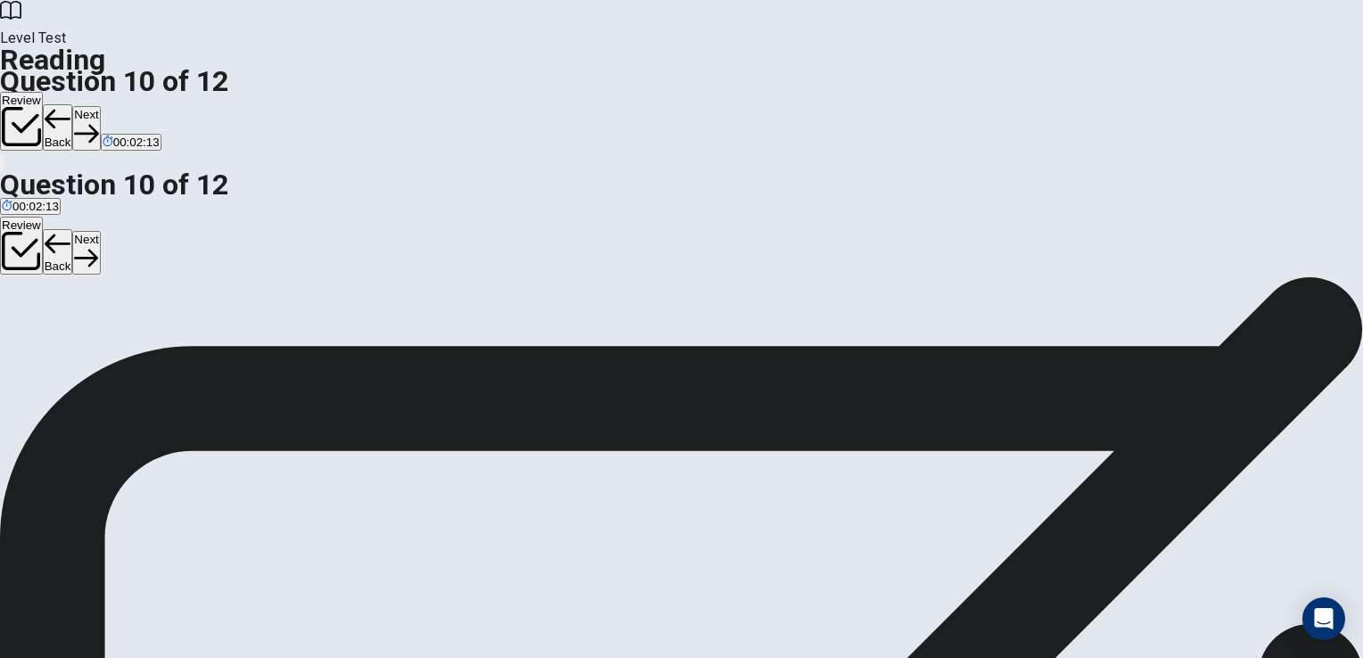
click at [100, 106] on button "Next" at bounding box center [86, 128] width 28 height 44
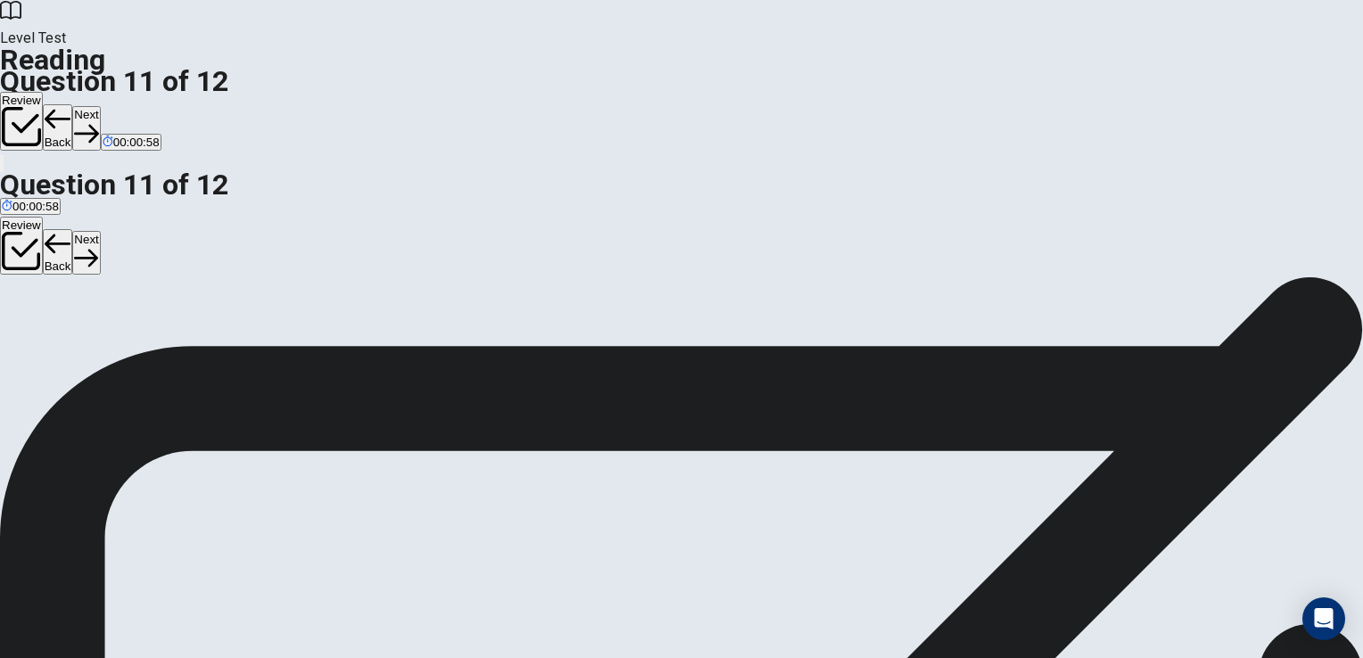
click at [100, 106] on button "Next" at bounding box center [86, 128] width 28 height 44
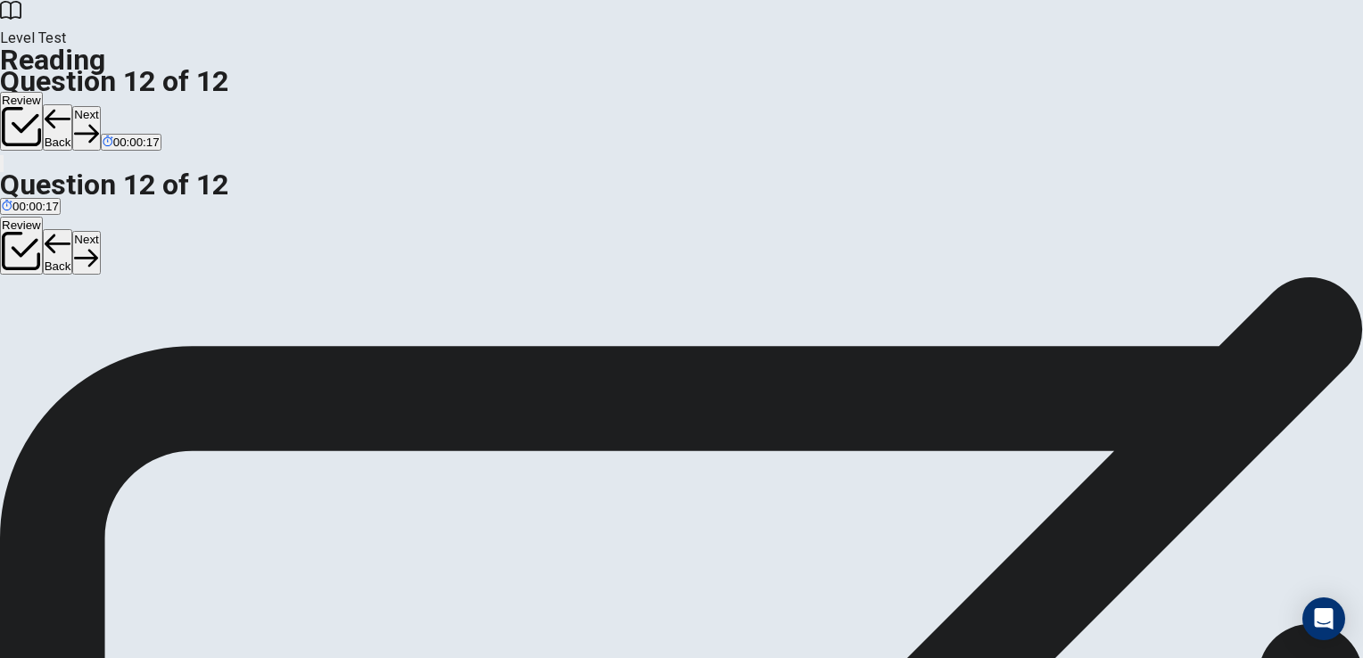
drag, startPoint x: 304, startPoint y: 397, endPoint x: 302, endPoint y: 369, distance: 27.7
drag, startPoint x: 317, startPoint y: 461, endPoint x: 622, endPoint y: 476, distance: 304.5
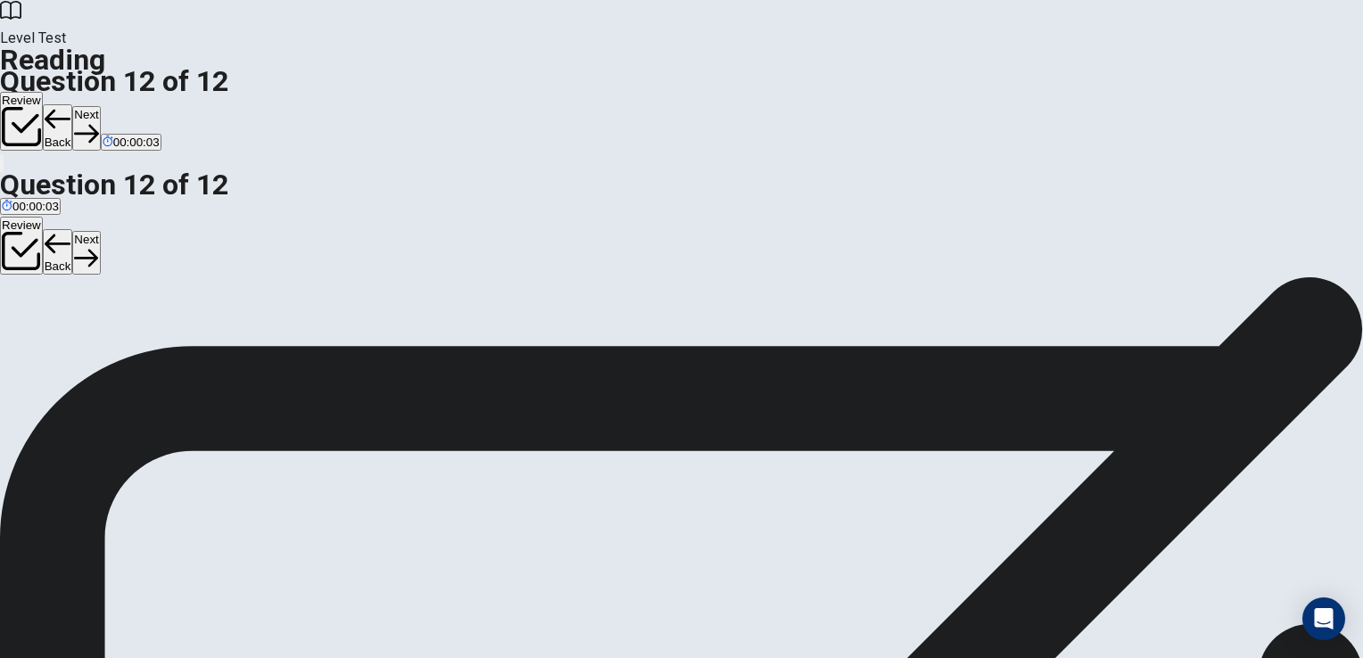
scroll to position [146, 0]
drag, startPoint x: 306, startPoint y: 483, endPoint x: 723, endPoint y: 498, distance: 417.6
drag, startPoint x: 313, startPoint y: 418, endPoint x: 636, endPoint y: 440, distance: 323.5
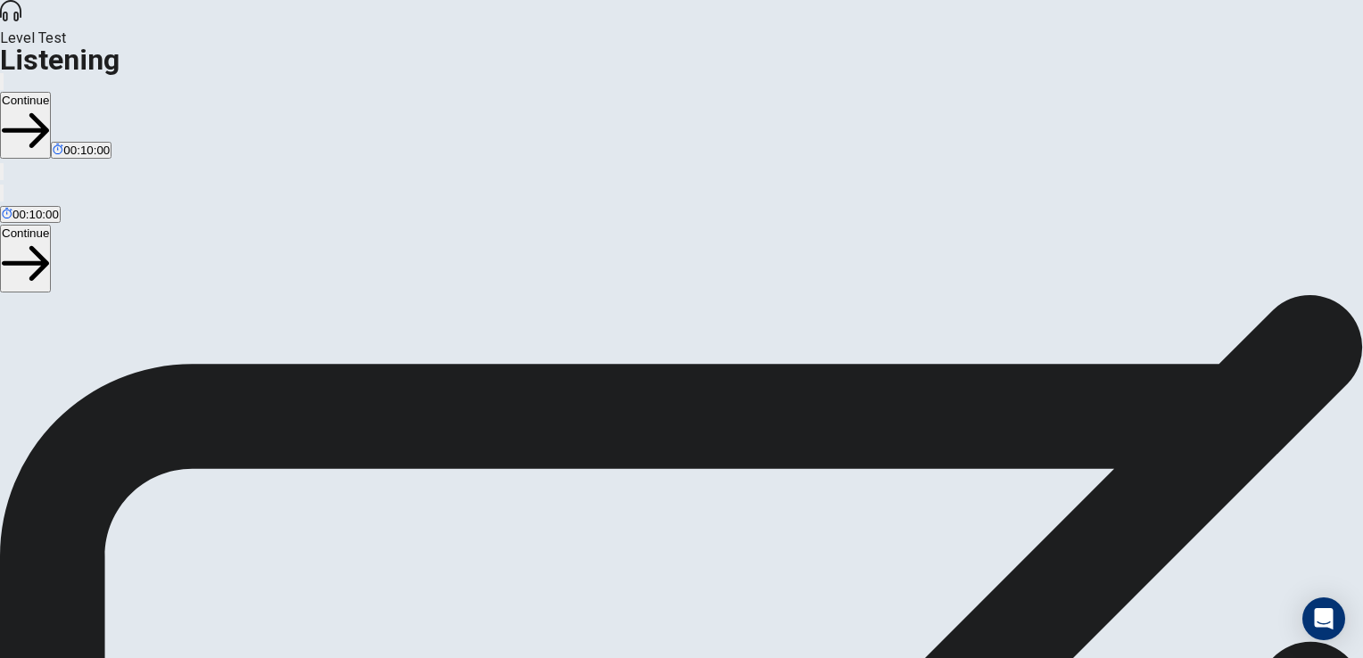
click at [51, 92] on button "Continue" at bounding box center [25, 125] width 51 height 67
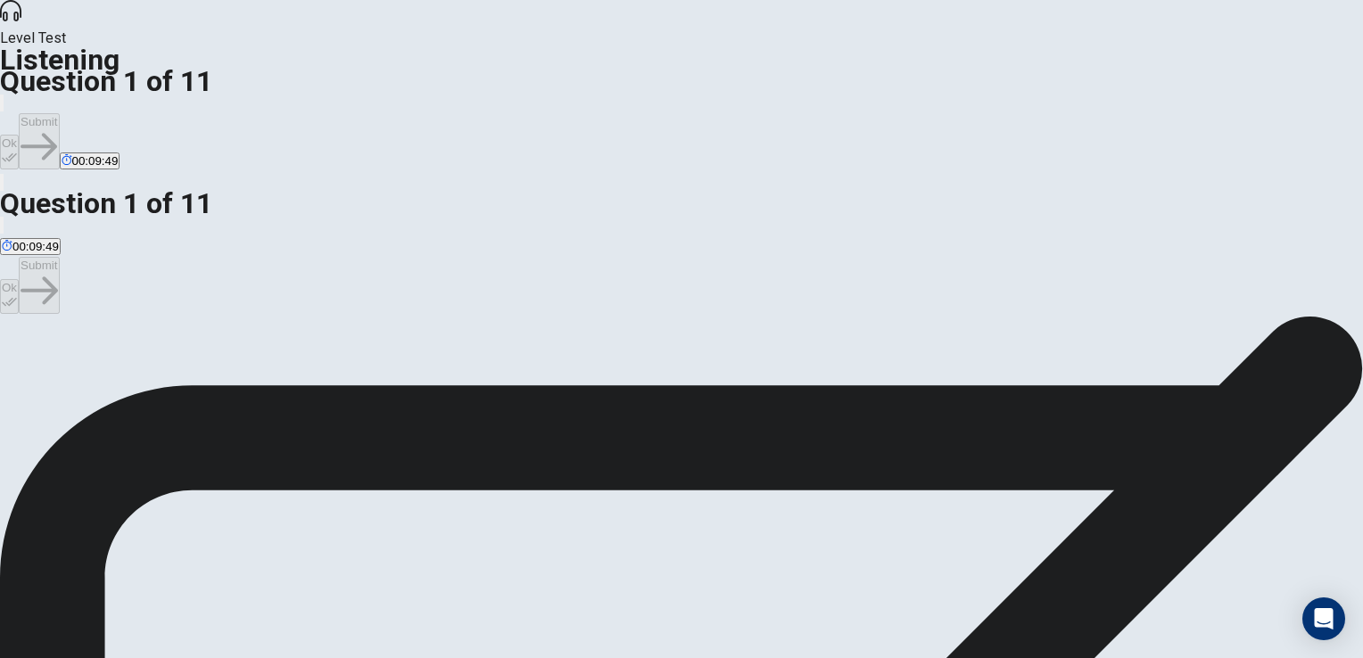
click at [19, 135] on button "Ok" at bounding box center [9, 152] width 19 height 35
click at [59, 113] on button "Submit" at bounding box center [39, 141] width 40 height 56
click at [19, 135] on button "Ok" at bounding box center [9, 152] width 19 height 35
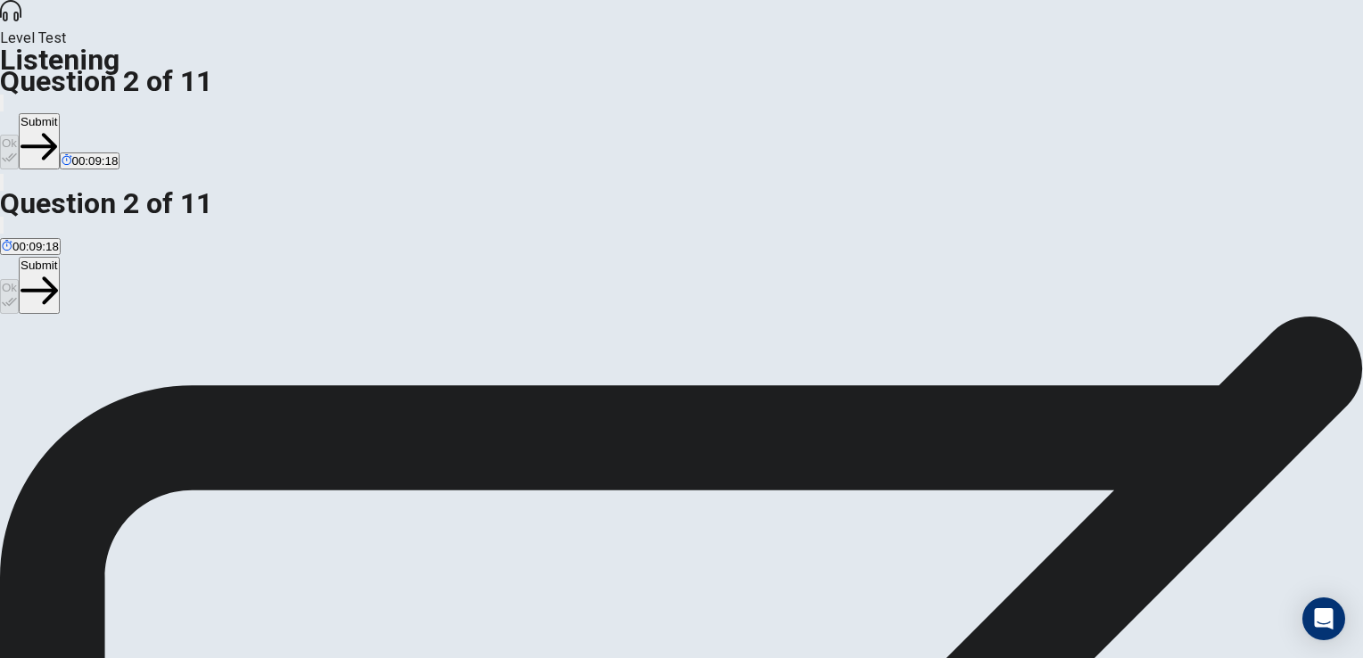
click at [59, 113] on button "Submit" at bounding box center [39, 141] width 40 height 56
click at [19, 135] on button "Ok" at bounding box center [9, 152] width 19 height 35
click at [59, 113] on button "Submit" at bounding box center [39, 141] width 40 height 56
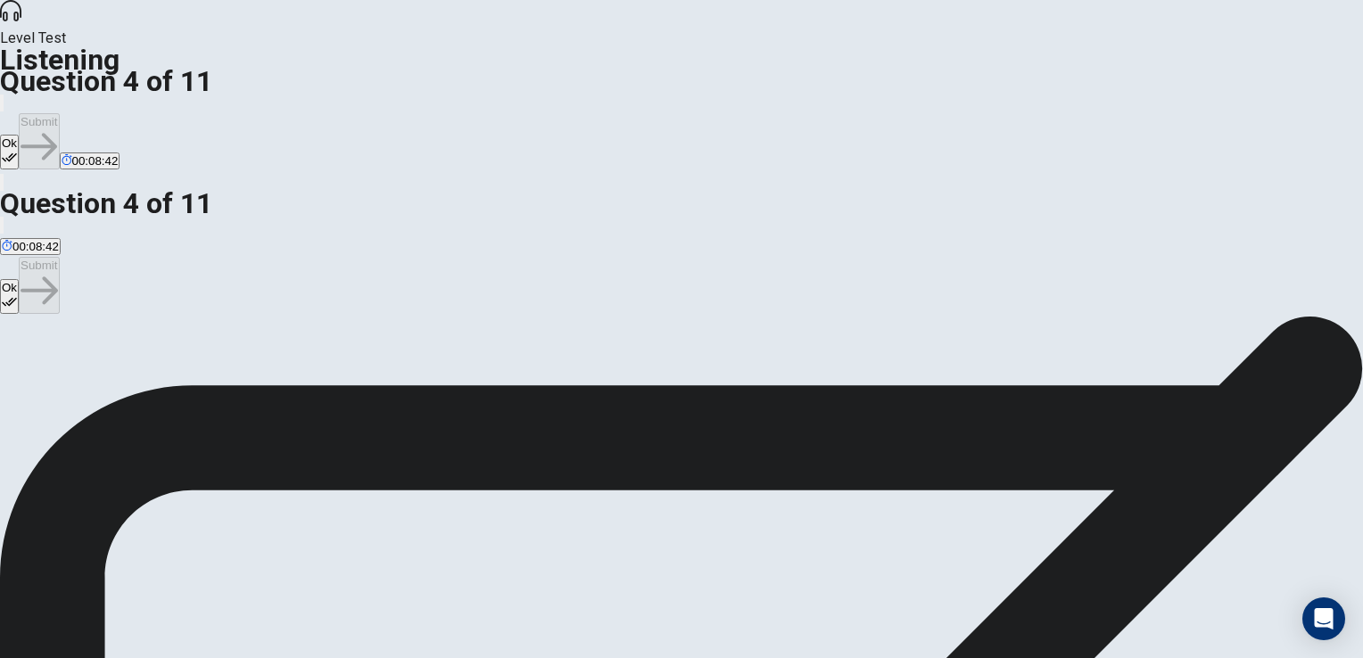
click at [19, 135] on button "Ok" at bounding box center [9, 152] width 19 height 35
click at [59, 113] on button "Submit" at bounding box center [39, 141] width 40 height 56
click at [19, 135] on button "Ok" at bounding box center [9, 152] width 19 height 35
click at [59, 113] on button "Submit" at bounding box center [39, 141] width 40 height 56
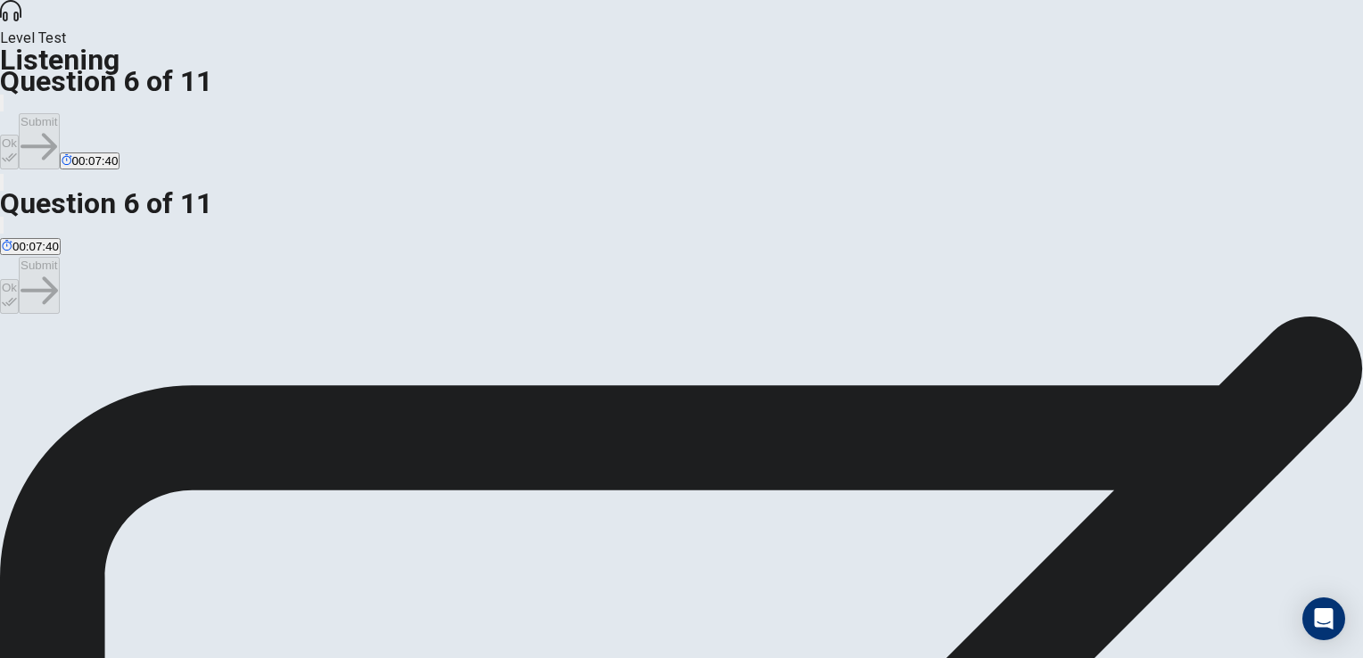
click at [19, 135] on button "Ok" at bounding box center [9, 152] width 19 height 35
click at [59, 113] on button "Submit" at bounding box center [39, 141] width 40 height 56
click at [19, 135] on button "Ok" at bounding box center [9, 152] width 19 height 35
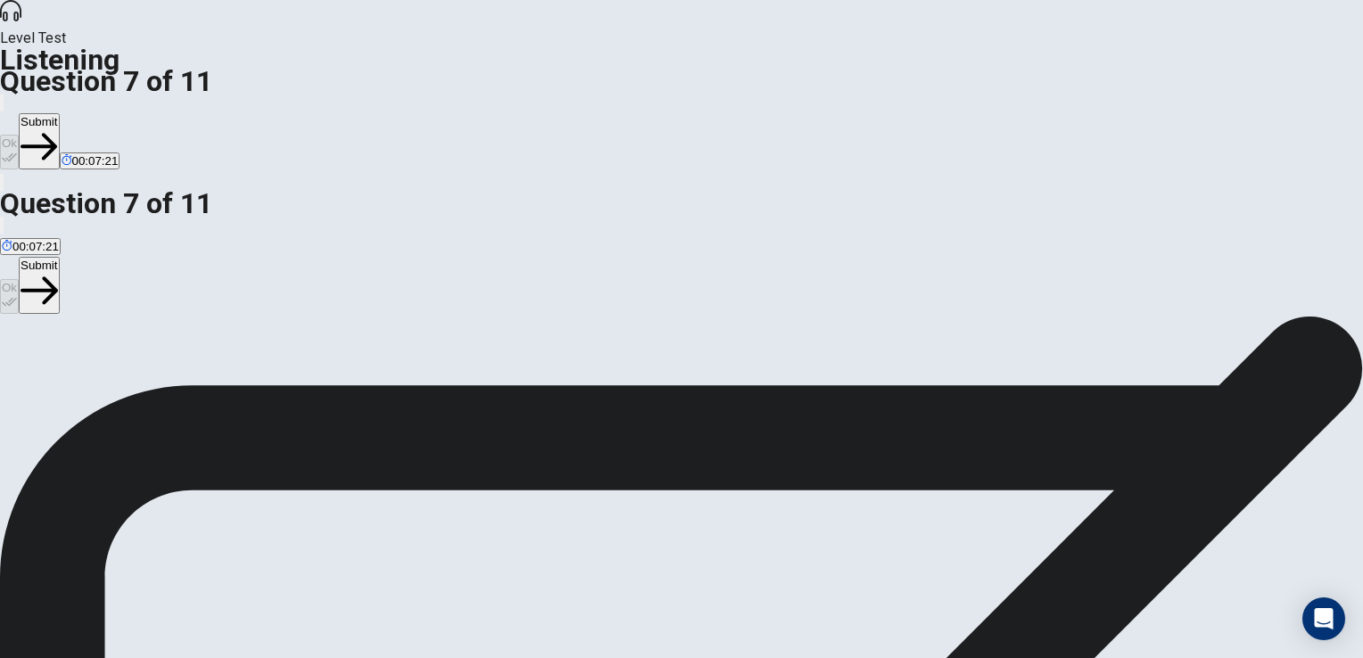
click at [59, 113] on button "Submit" at bounding box center [39, 141] width 40 height 56
click at [19, 135] on button "Ok" at bounding box center [9, 152] width 19 height 35
click at [59, 113] on button "Submit" at bounding box center [39, 141] width 40 height 56
click at [23, 110] on icon "button" at bounding box center [12, 118] width 21 height 16
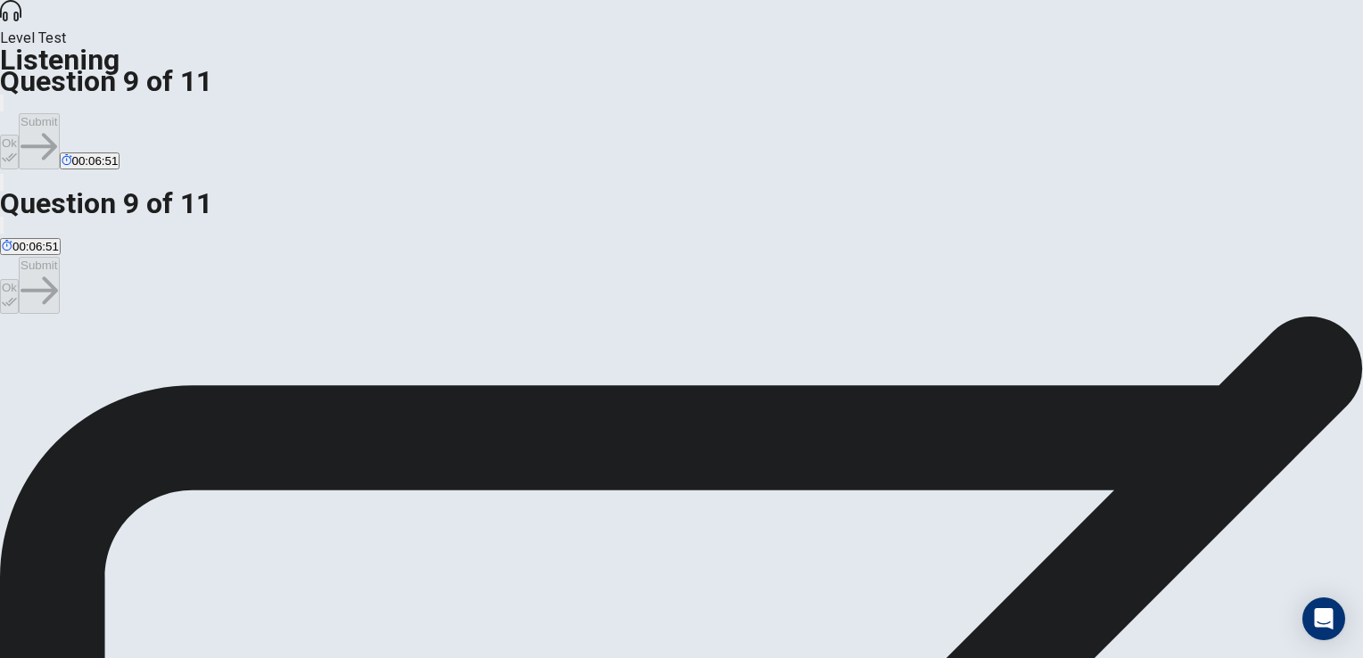
click at [23, 110] on icon "button" at bounding box center [12, 118] width 21 height 16
click at [19, 135] on button "Ok" at bounding box center [9, 152] width 19 height 35
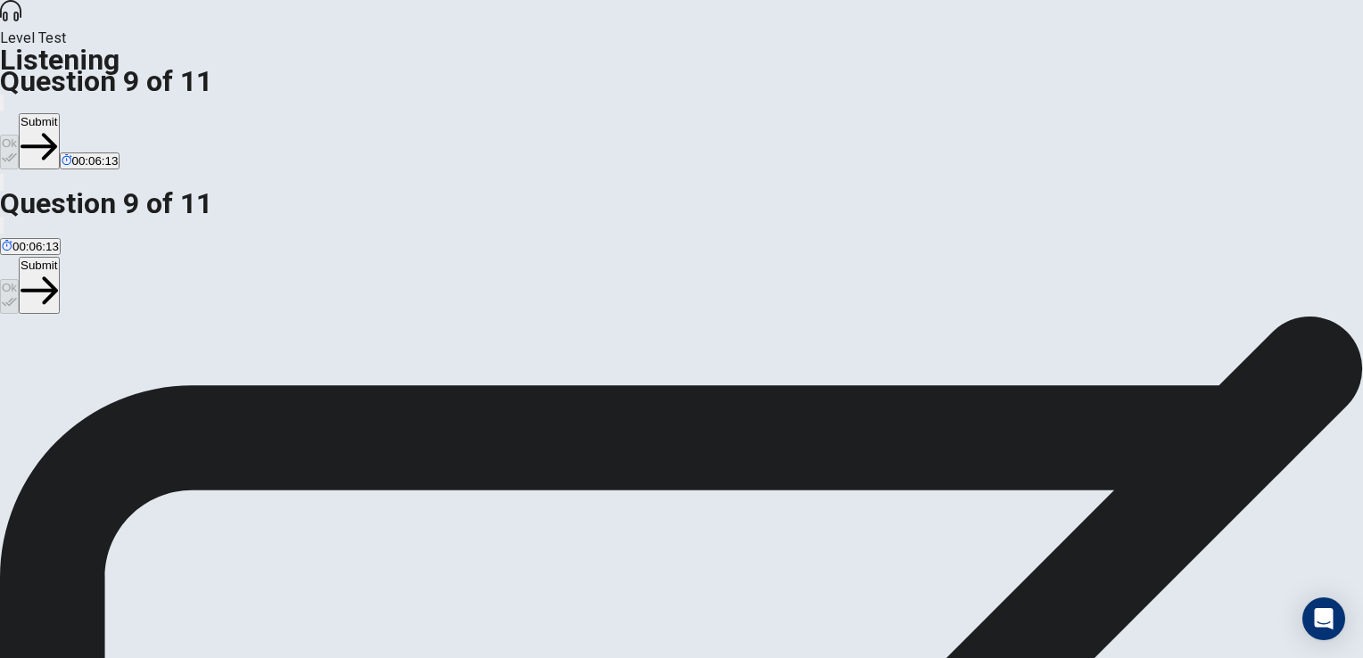
click at [59, 113] on button "Submit" at bounding box center [39, 141] width 40 height 56
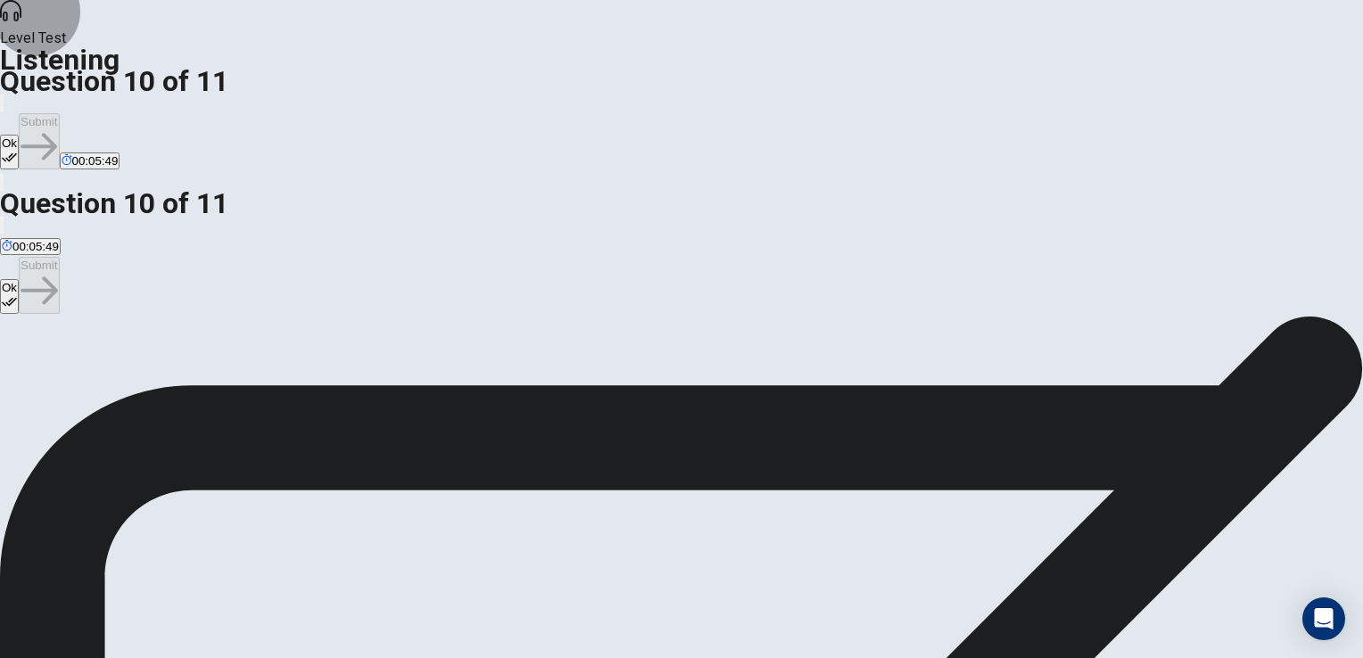
click at [19, 135] on button "Ok" at bounding box center [9, 152] width 19 height 35
click at [59, 113] on button "Submit" at bounding box center [39, 141] width 40 height 56
click at [19, 135] on button "Ok" at bounding box center [9, 152] width 19 height 35
click at [59, 113] on button "Submit" at bounding box center [39, 141] width 40 height 56
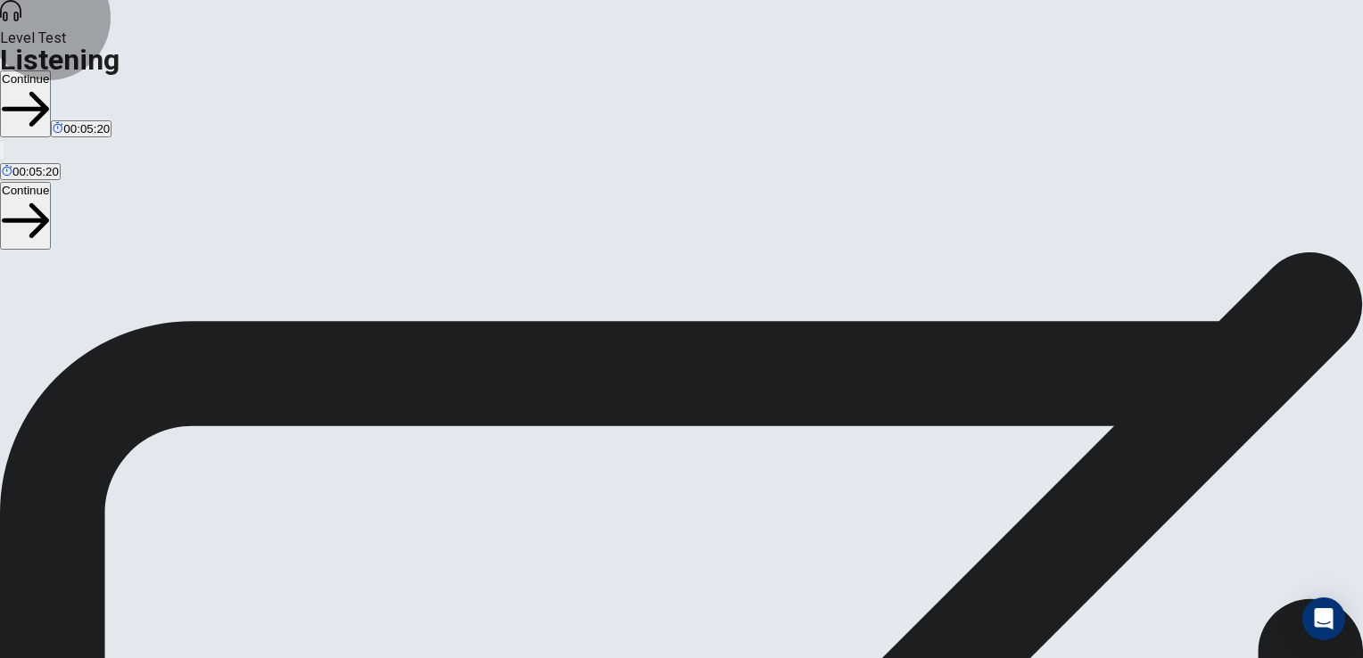
click at [51, 70] on button "Continue" at bounding box center [25, 103] width 51 height 67
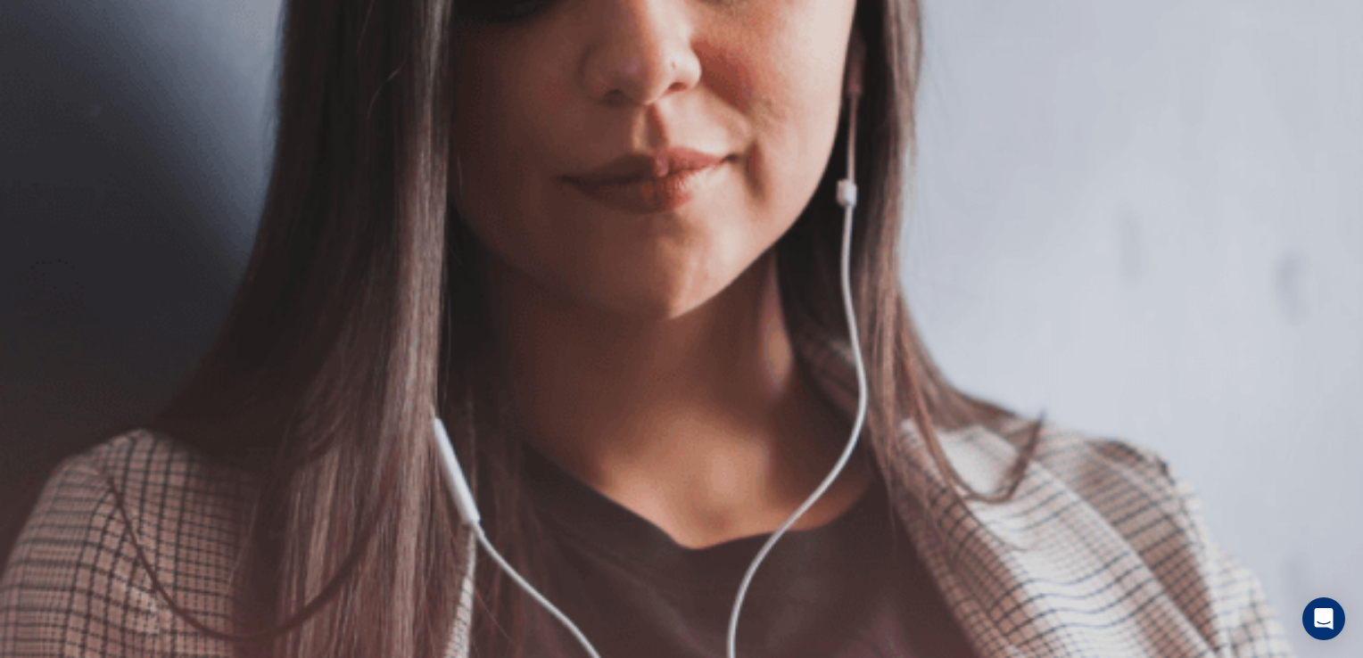
scroll to position [89, 0]
click at [51, 92] on button "Continue" at bounding box center [25, 125] width 51 height 67
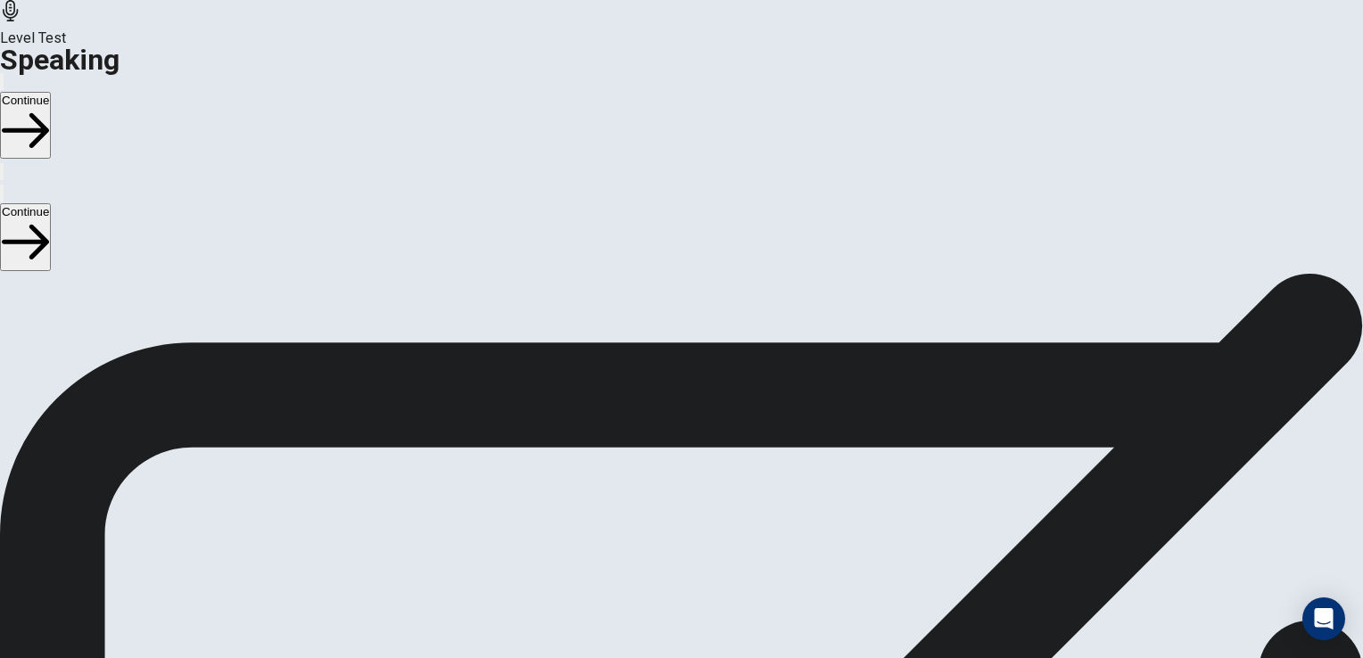
click at [51, 92] on button "Continue" at bounding box center [25, 125] width 51 height 67
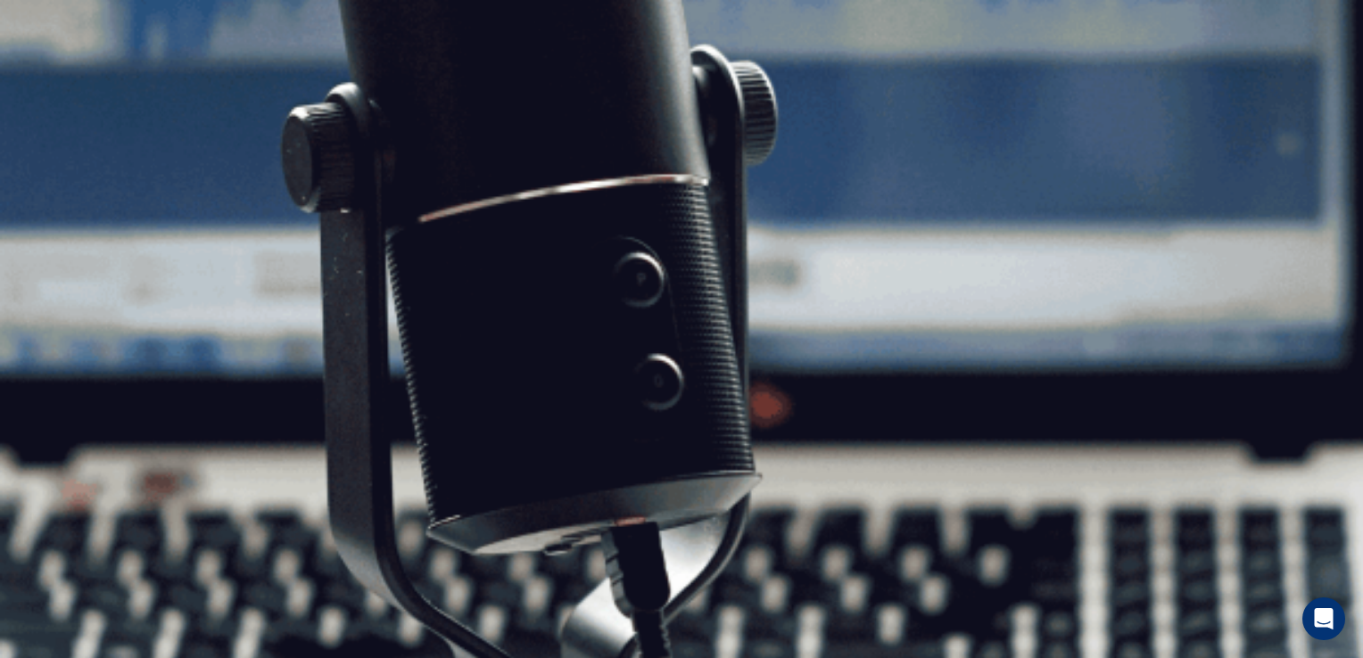
click at [51, 92] on button "Continue" at bounding box center [25, 125] width 51 height 67
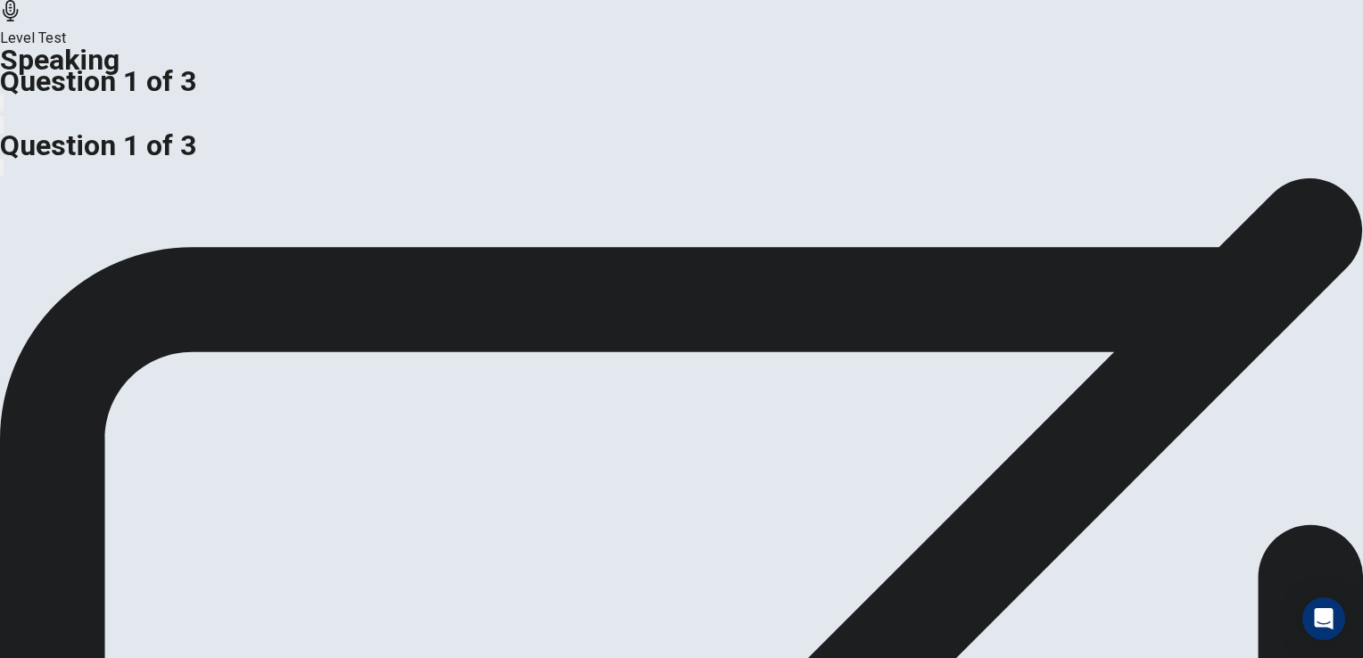
scroll to position [178, 0]
click at [2, 128] on icon "button" at bounding box center [2, 128] width 0 height 0
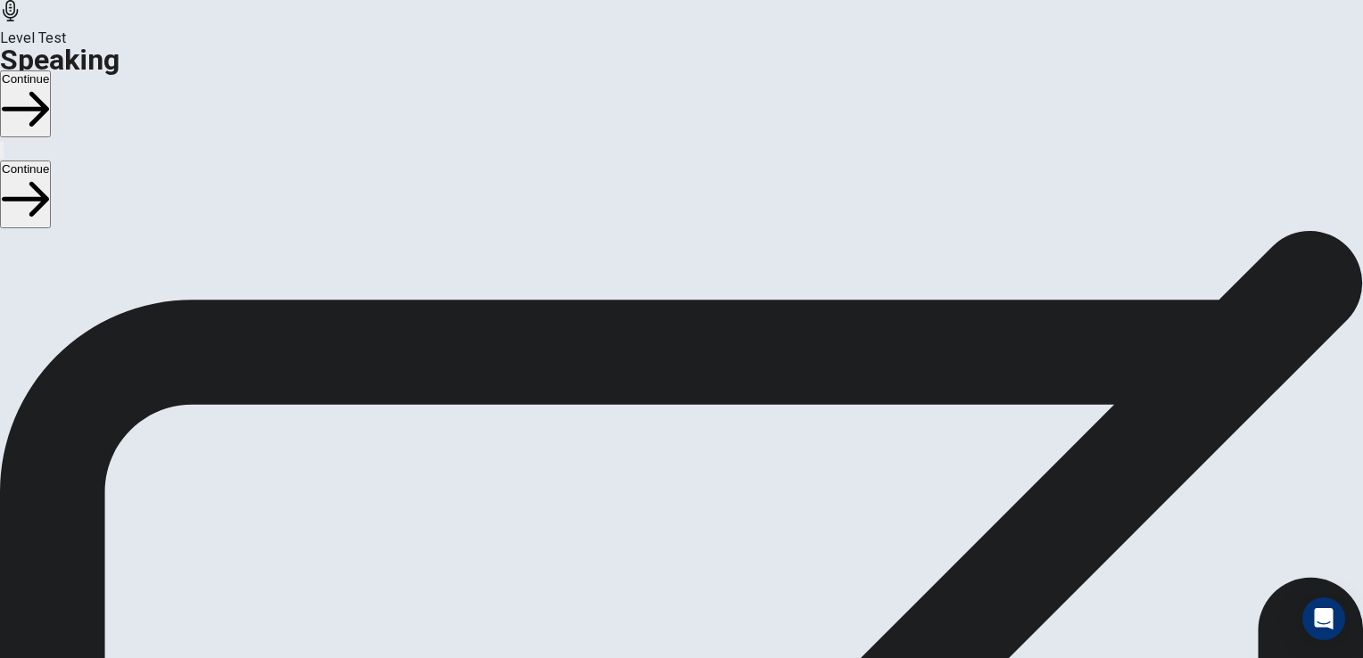
scroll to position [0, 0]
click at [51, 70] on button "Continue" at bounding box center [25, 103] width 51 height 67
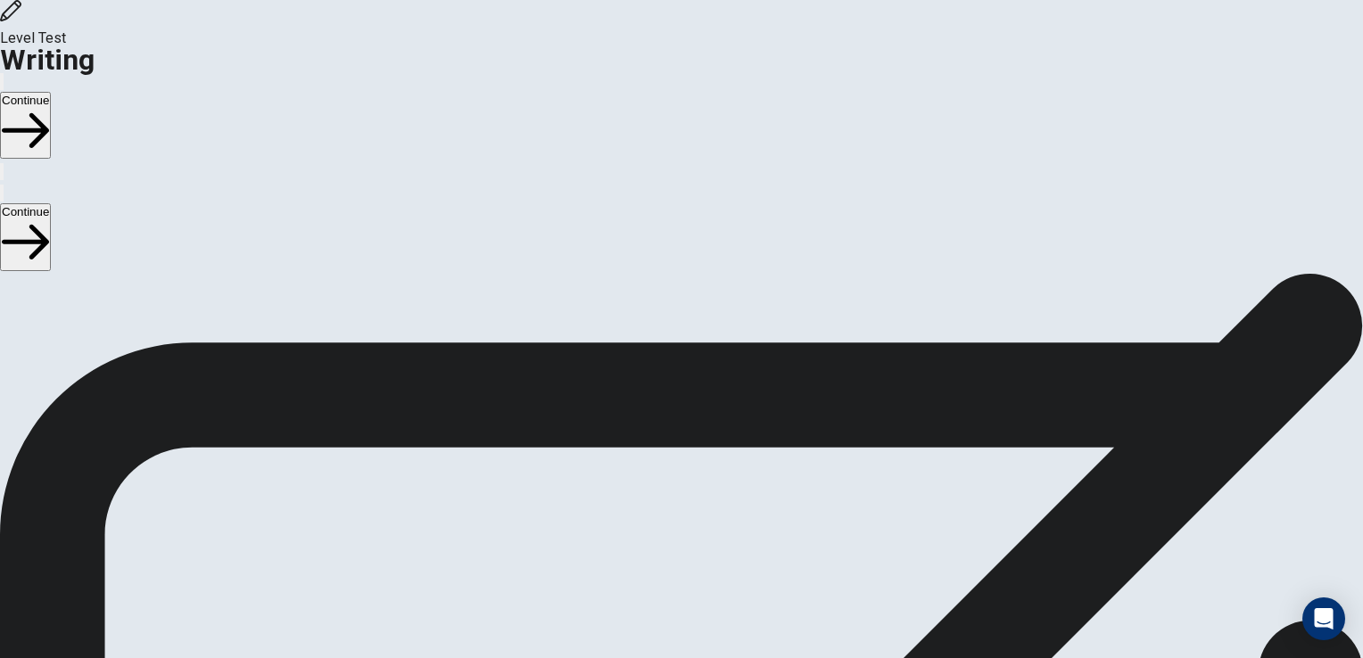
click at [51, 92] on button "Continue" at bounding box center [25, 125] width 51 height 67
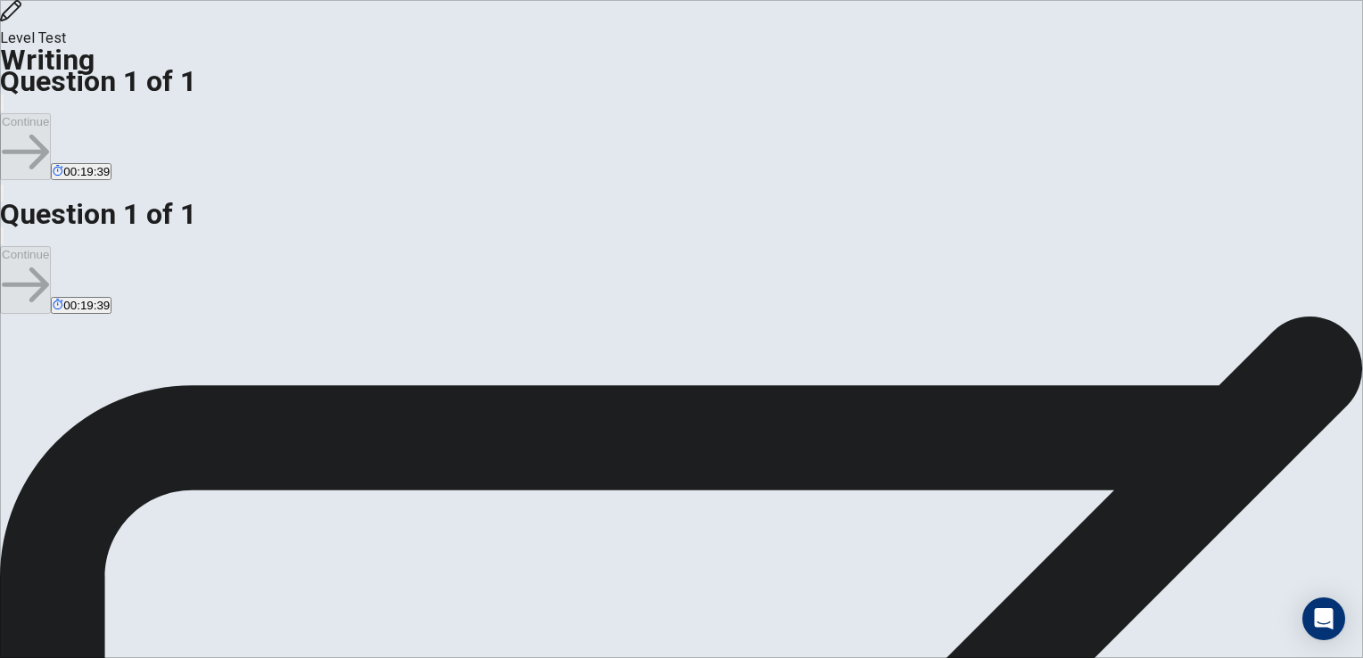
scroll to position [146, 0]
type textarea "**********"
click at [51, 113] on button "Continue" at bounding box center [25, 146] width 51 height 67
